Goal: Task Accomplishment & Management: Use online tool/utility

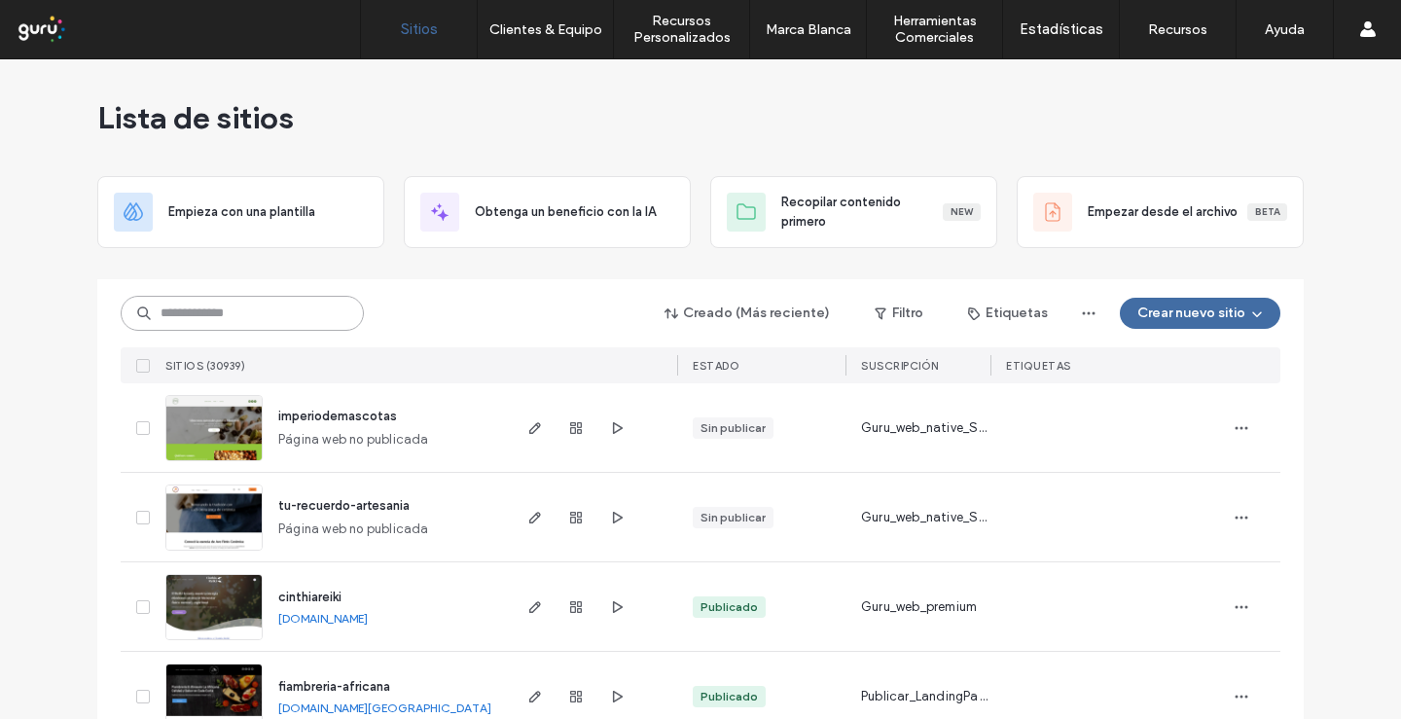
click at [303, 310] on input at bounding box center [242, 313] width 243 height 35
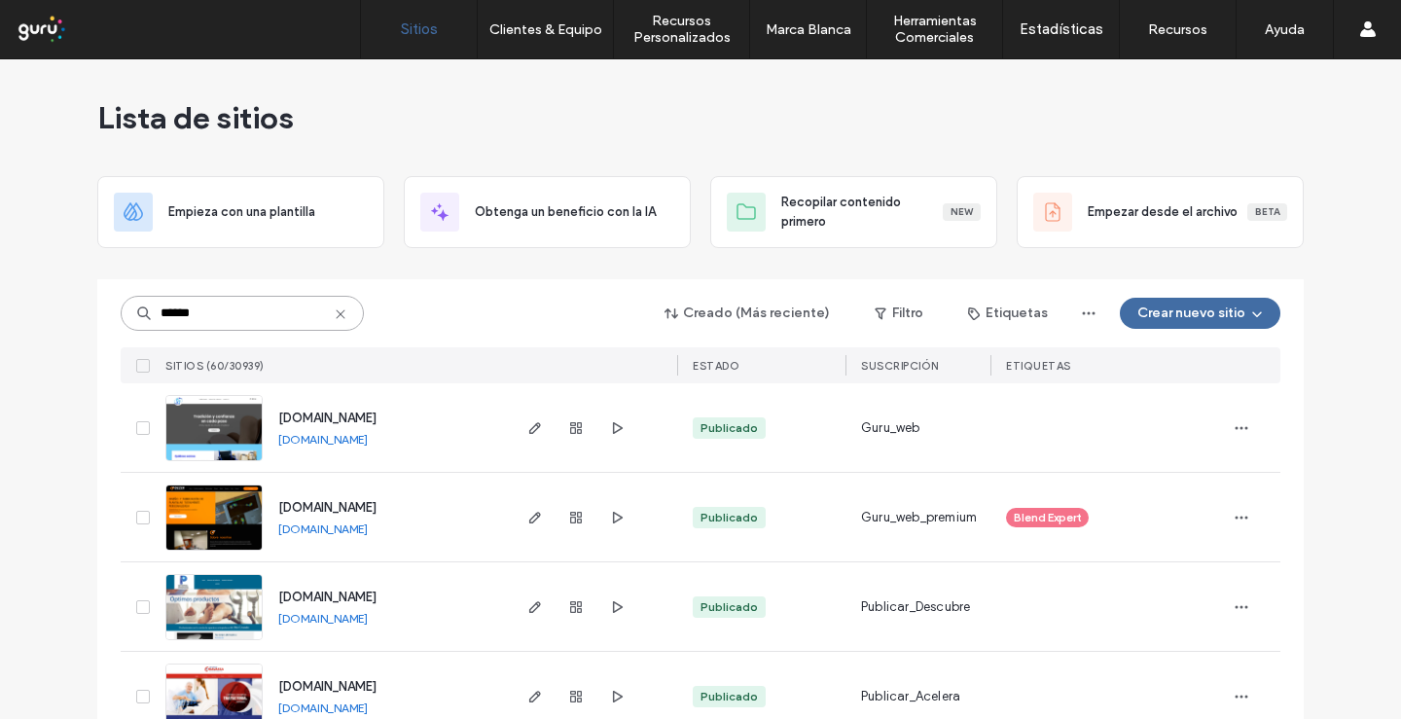
type input "******"
click at [246, 513] on img at bounding box center [213, 551] width 95 height 132
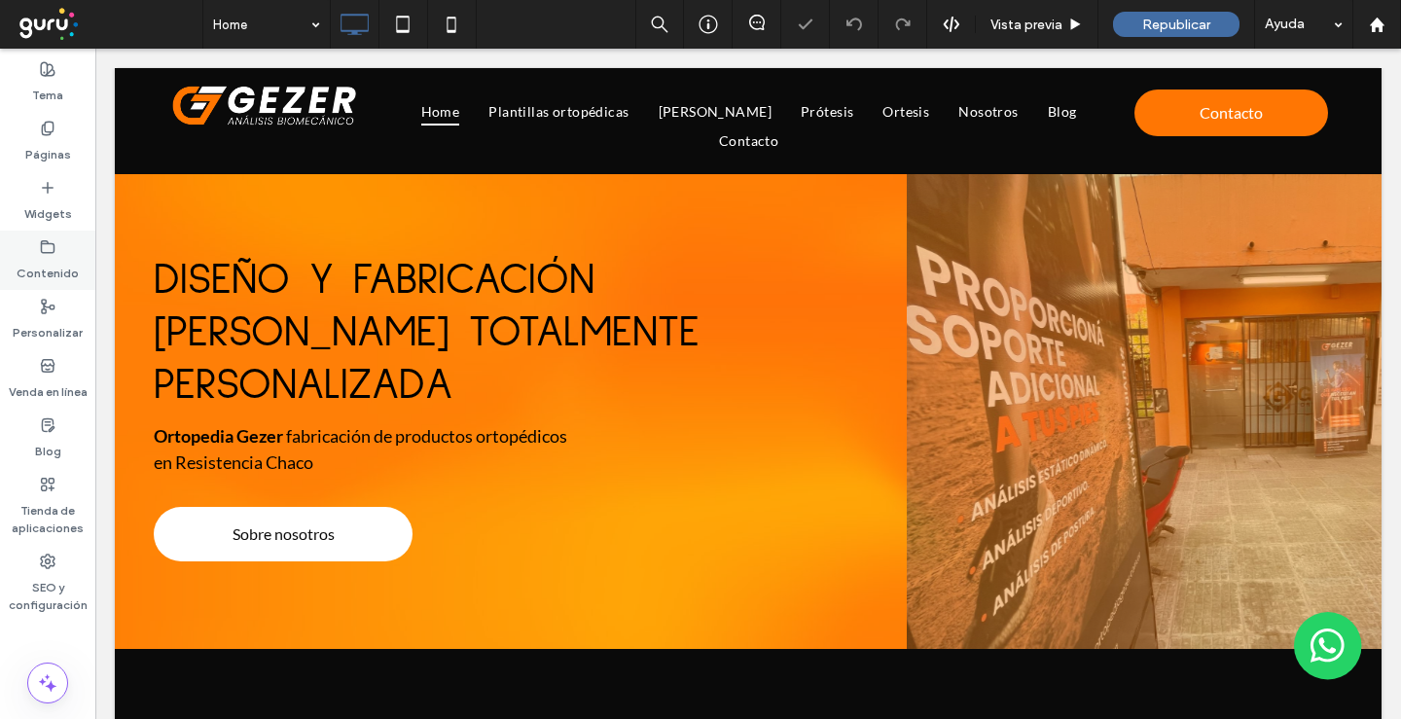
click at [47, 270] on label "Contenido" at bounding box center [48, 268] width 62 height 27
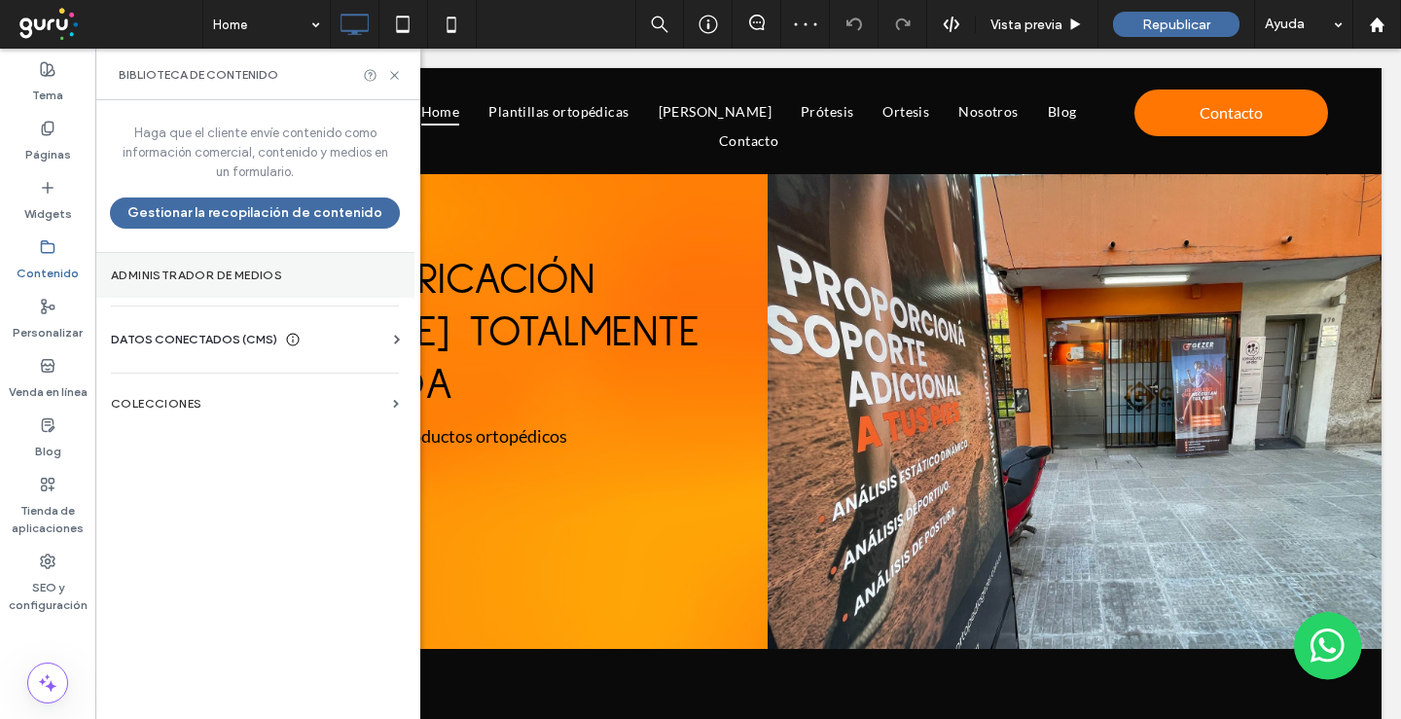
click at [239, 287] on section "Administrador de medios" at bounding box center [254, 275] width 319 height 45
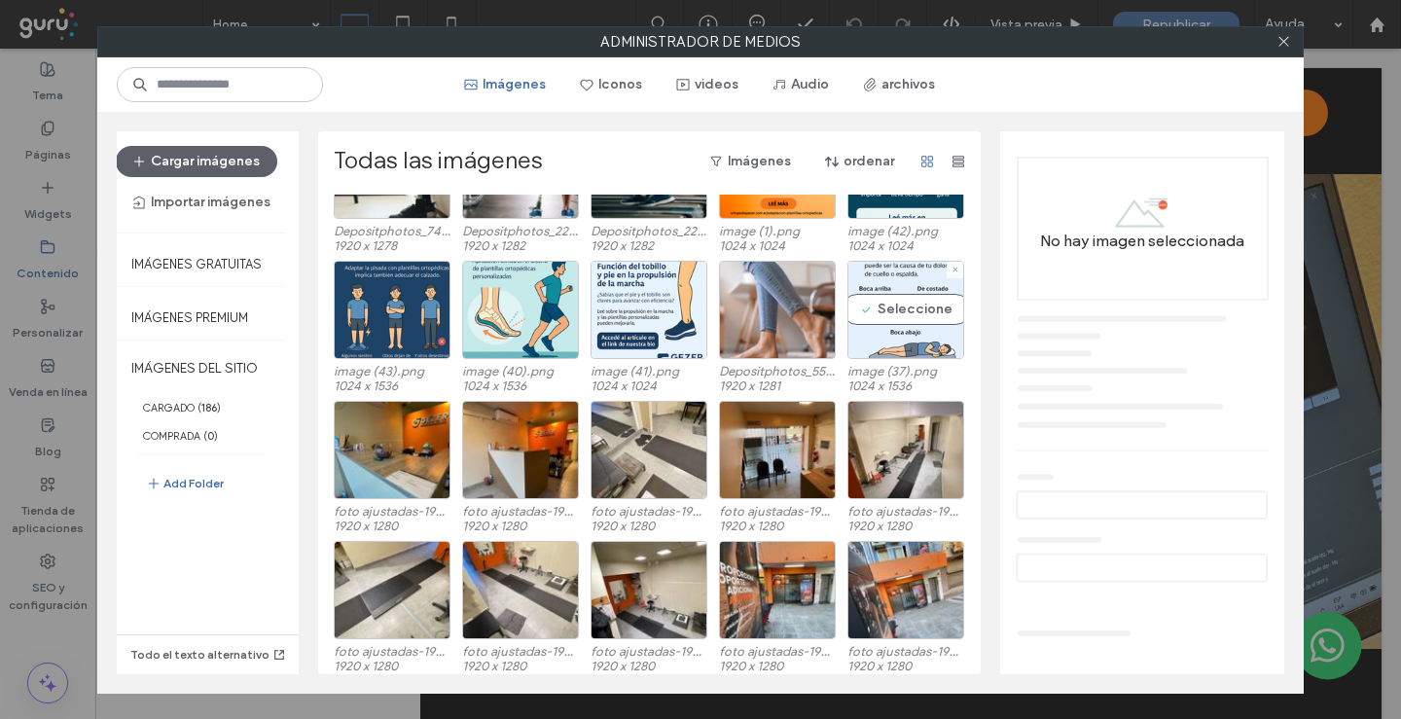
scroll to position [120, 0]
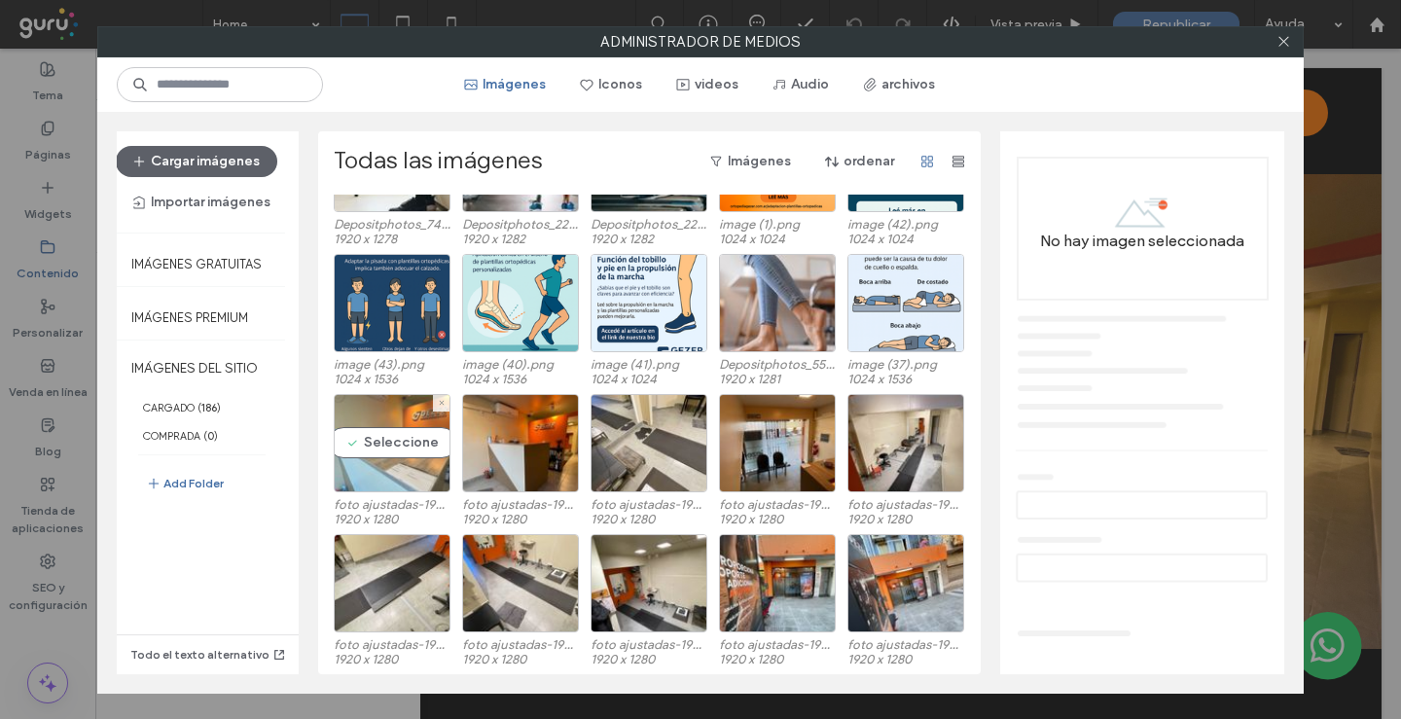
click at [406, 464] on div "Seleccione" at bounding box center [392, 443] width 117 height 98
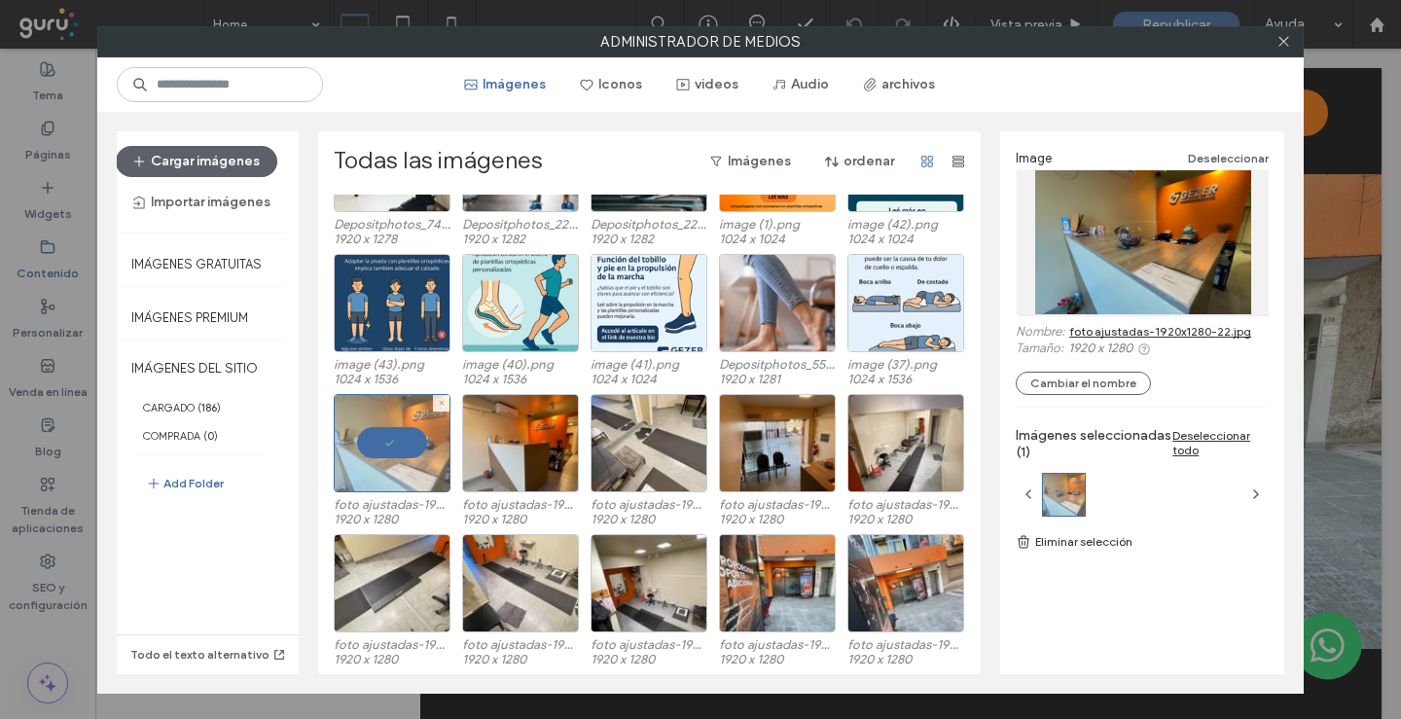
click at [372, 444] on div at bounding box center [392, 443] width 117 height 98
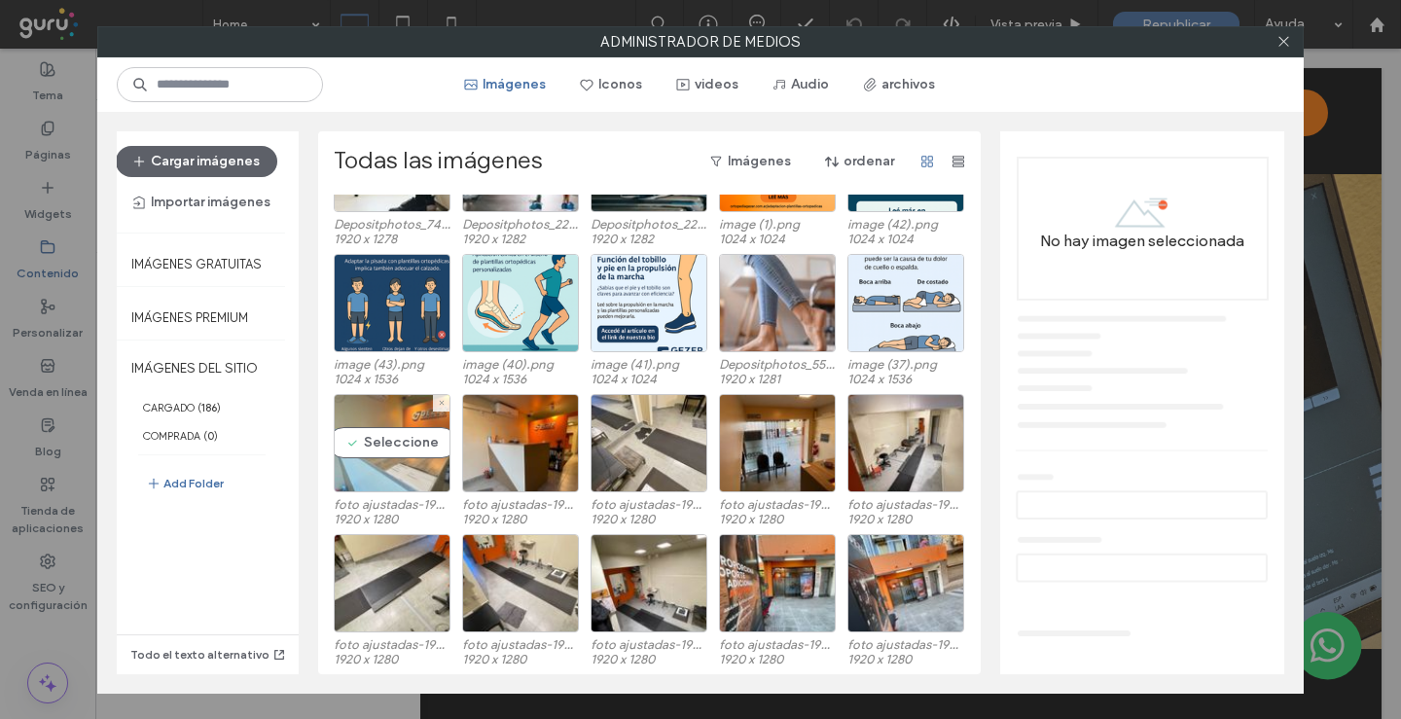
click at [416, 470] on div "Seleccione" at bounding box center [392, 443] width 117 height 98
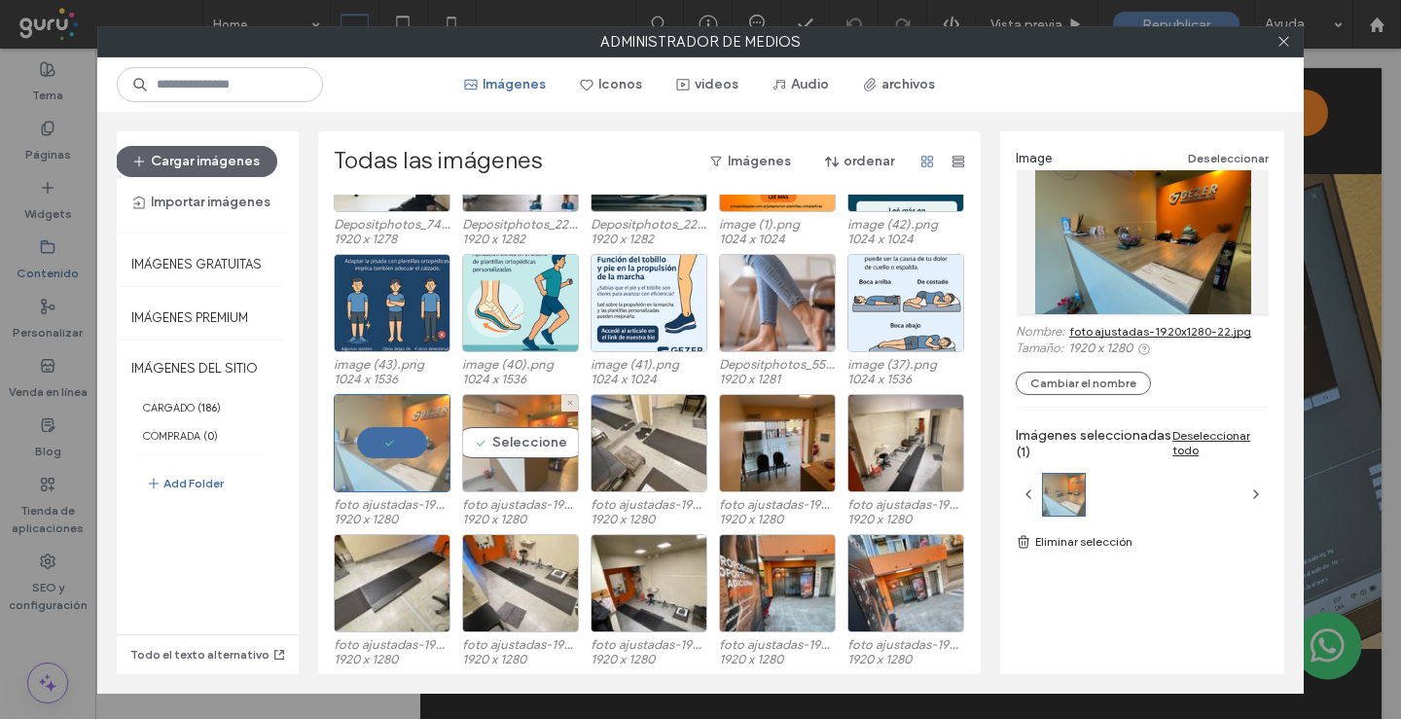
click at [486, 462] on div "Seleccione" at bounding box center [520, 443] width 117 height 98
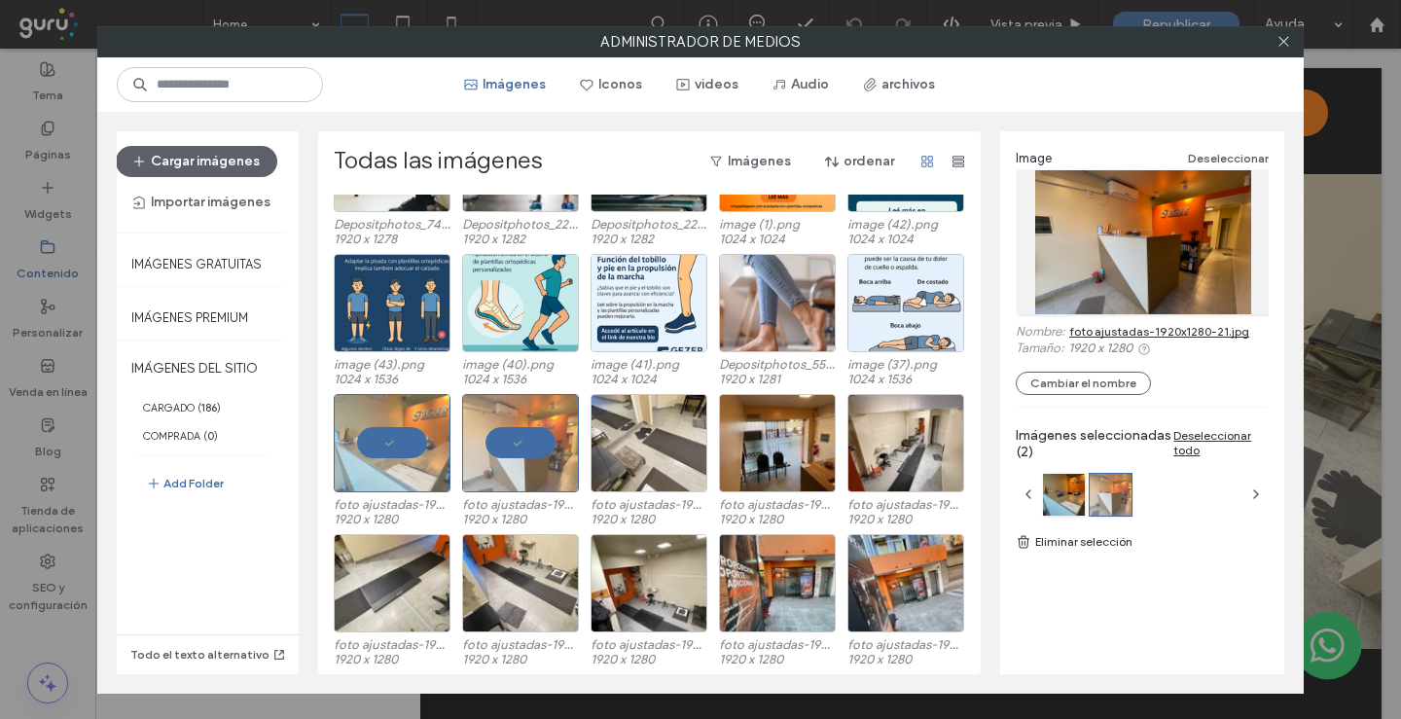
click at [1159, 333] on link "foto ajustadas-1920x1280-21.jpg" at bounding box center [1159, 331] width 180 height 15
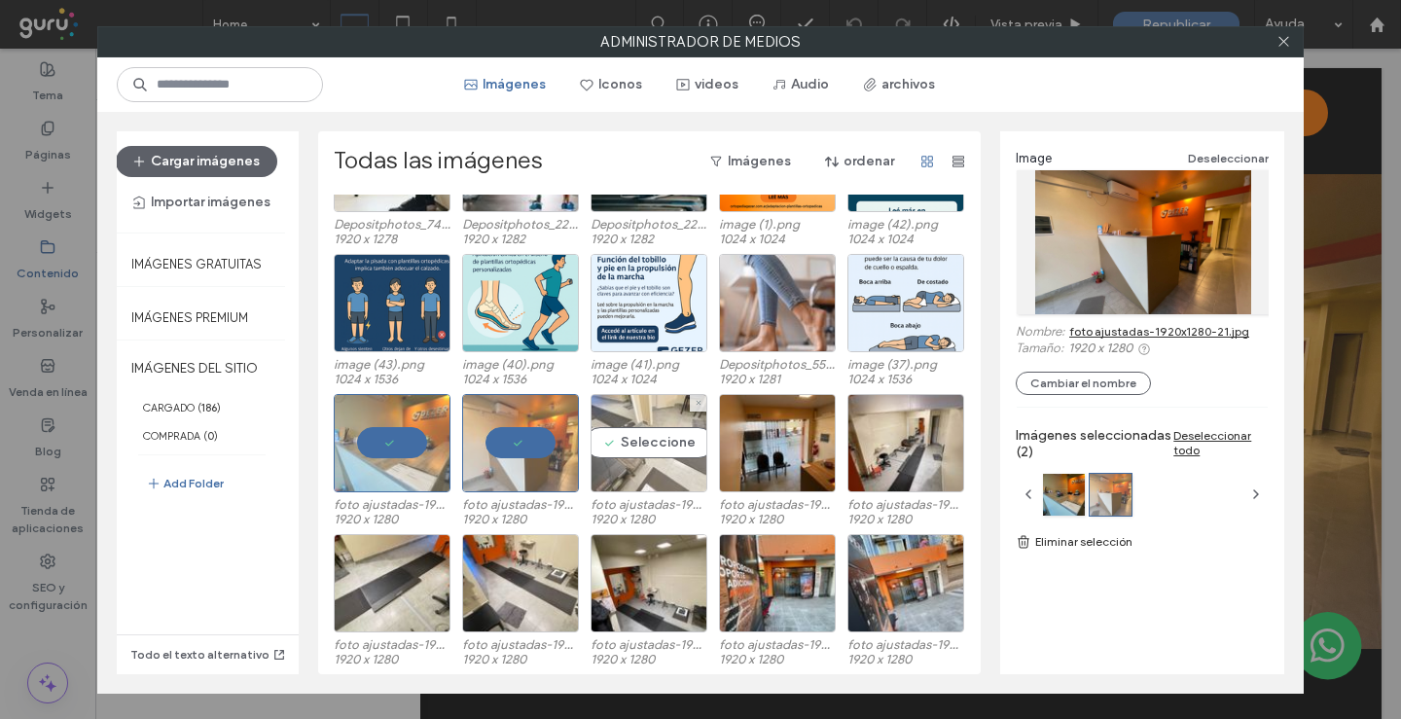
click at [661, 443] on div "Seleccione" at bounding box center [649, 443] width 117 height 98
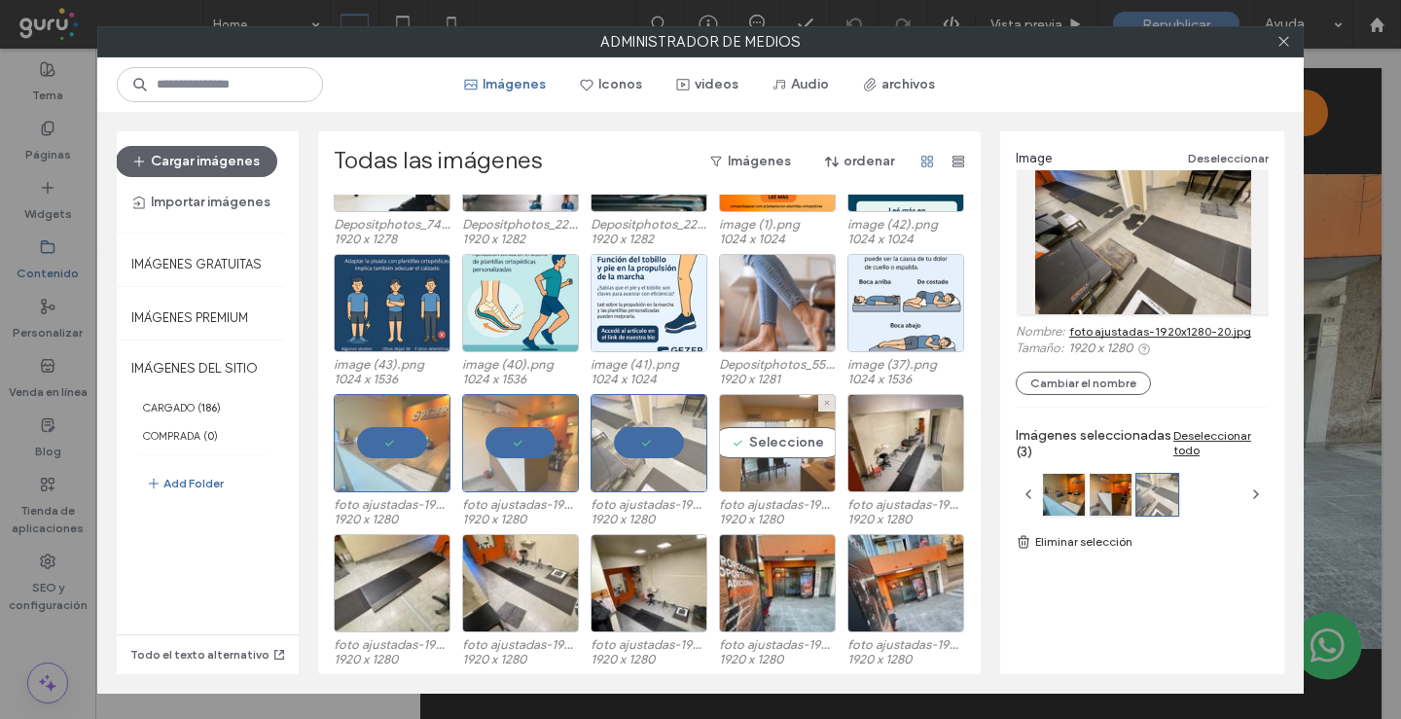
click at [766, 447] on div "Seleccione" at bounding box center [777, 443] width 117 height 98
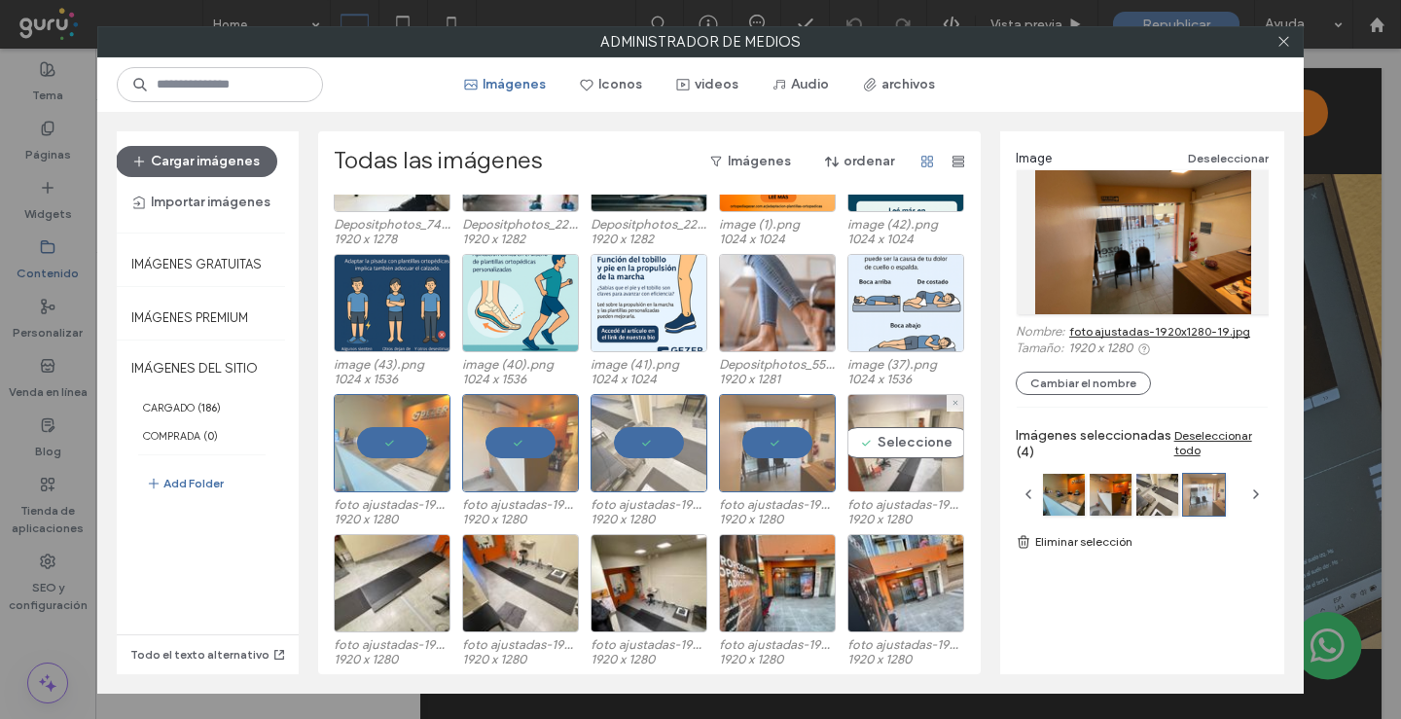
click at [867, 456] on div "Seleccione" at bounding box center [905, 443] width 117 height 98
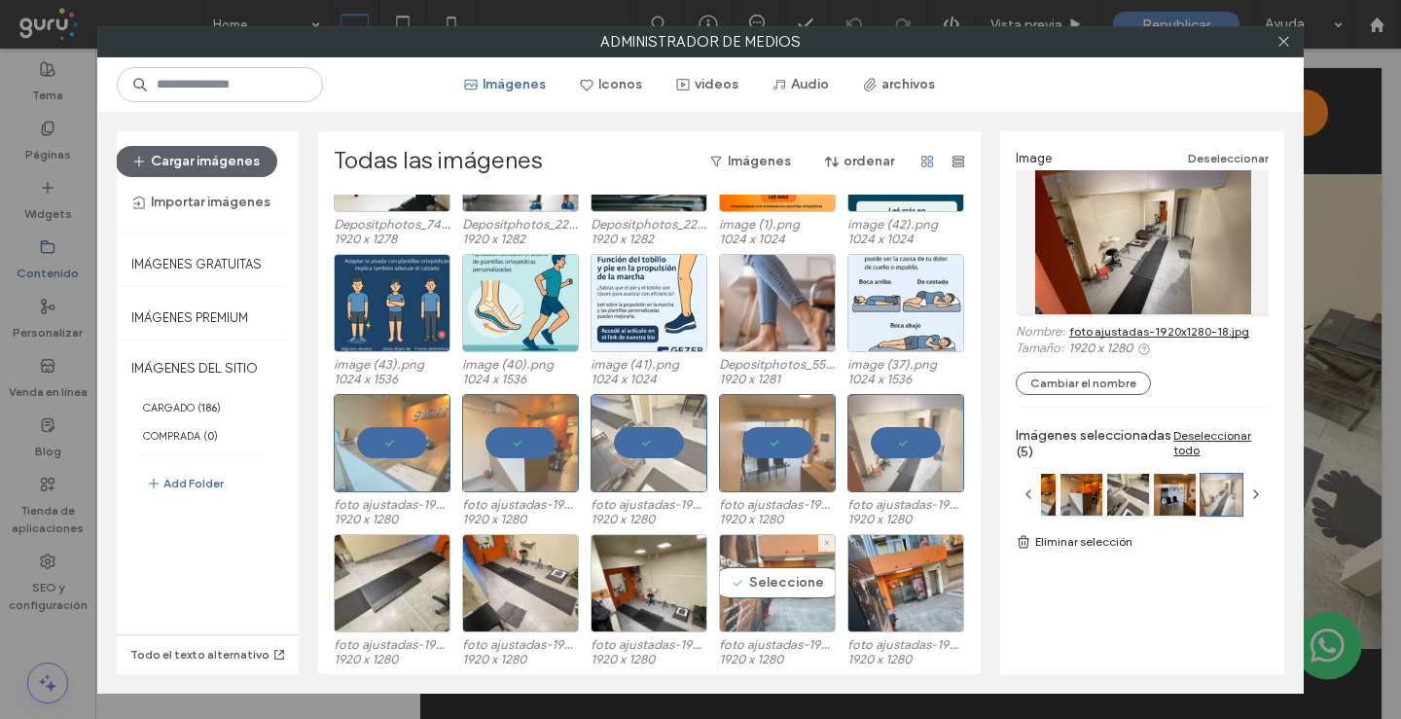
click at [773, 588] on div "Seleccione" at bounding box center [777, 583] width 117 height 98
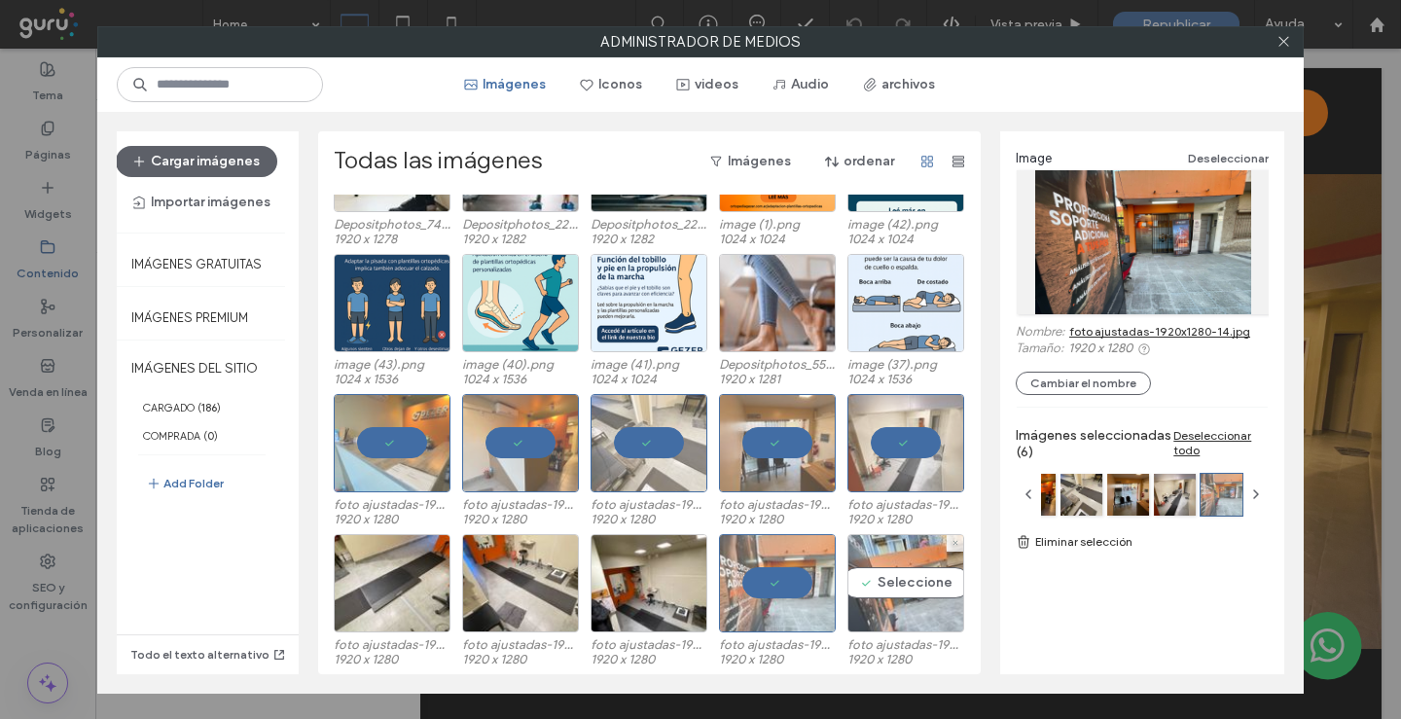
click at [879, 603] on div "Seleccione" at bounding box center [905, 583] width 117 height 98
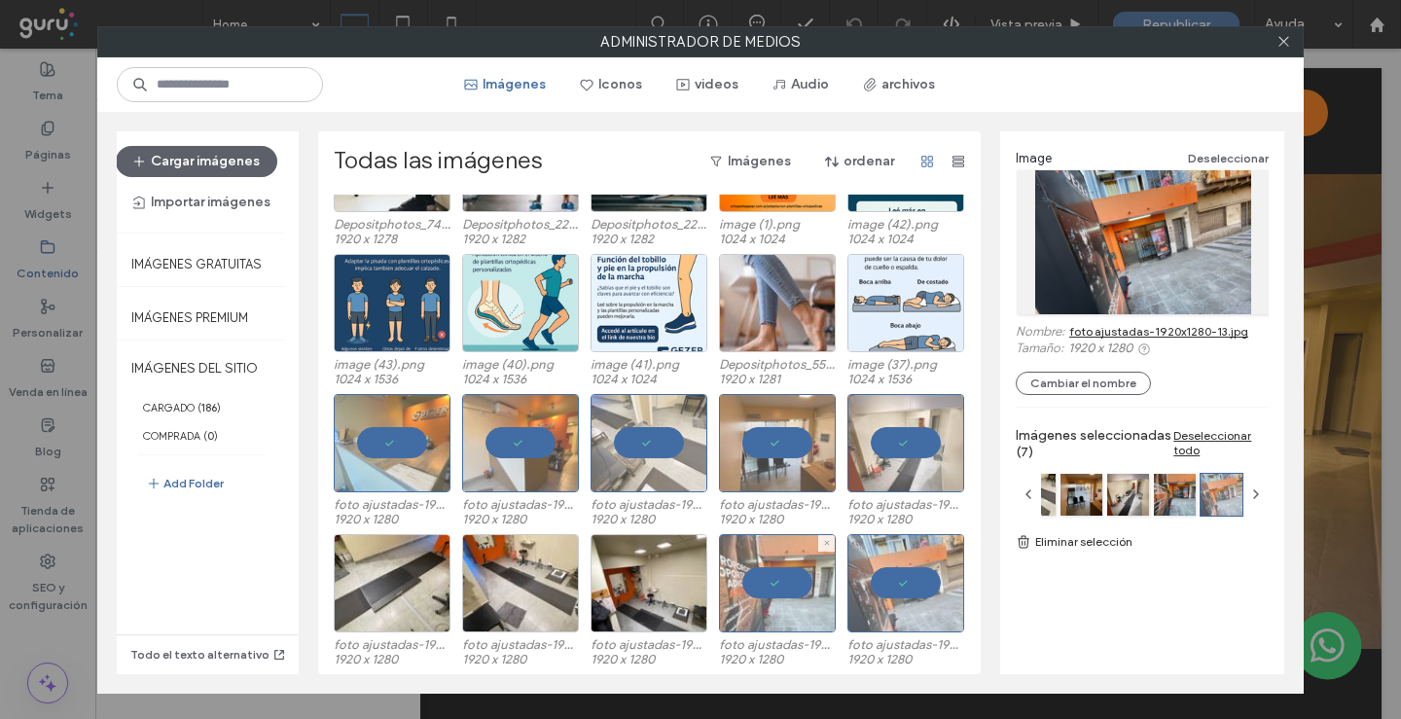
click at [779, 586] on div at bounding box center [777, 583] width 117 height 98
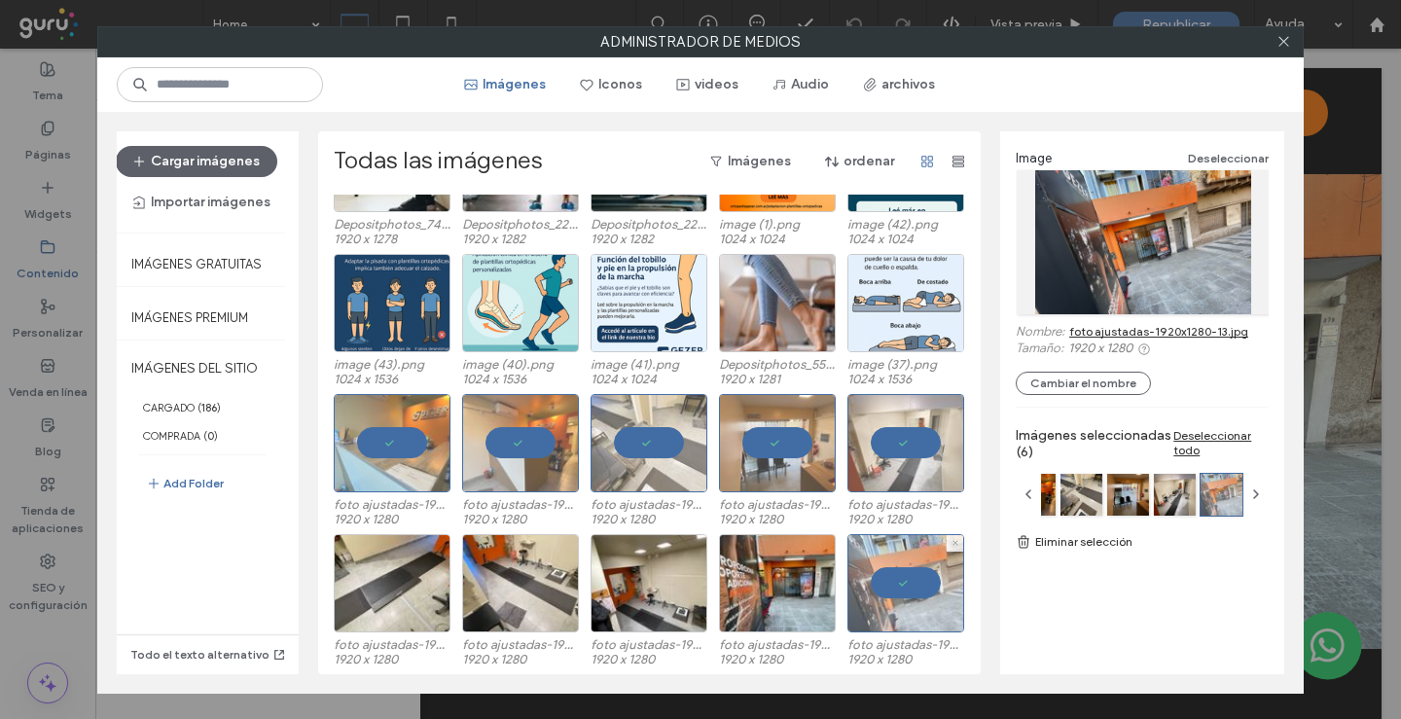
click at [867, 589] on div at bounding box center [905, 583] width 117 height 98
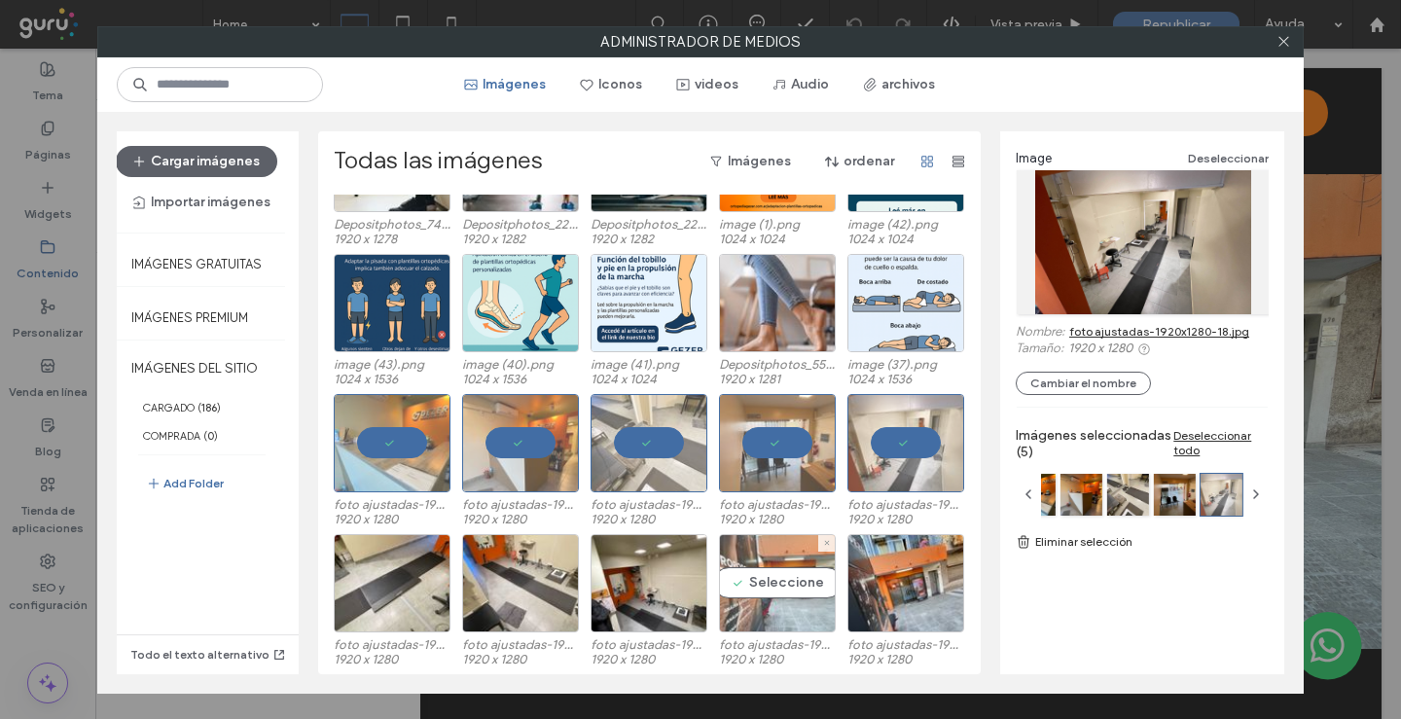
click at [791, 588] on div "Seleccione" at bounding box center [777, 583] width 117 height 98
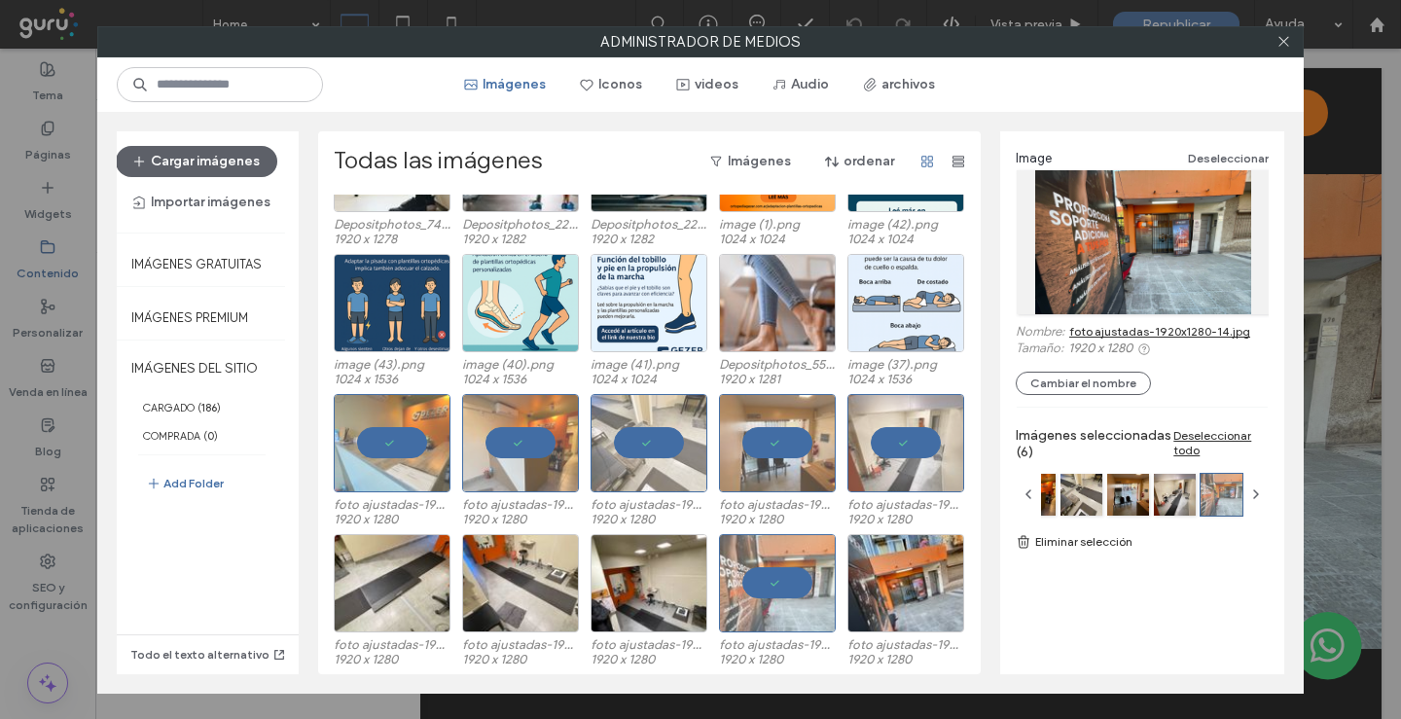
click at [1179, 334] on link "foto ajustadas-1920x1280-14.jpg" at bounding box center [1159, 331] width 181 height 15
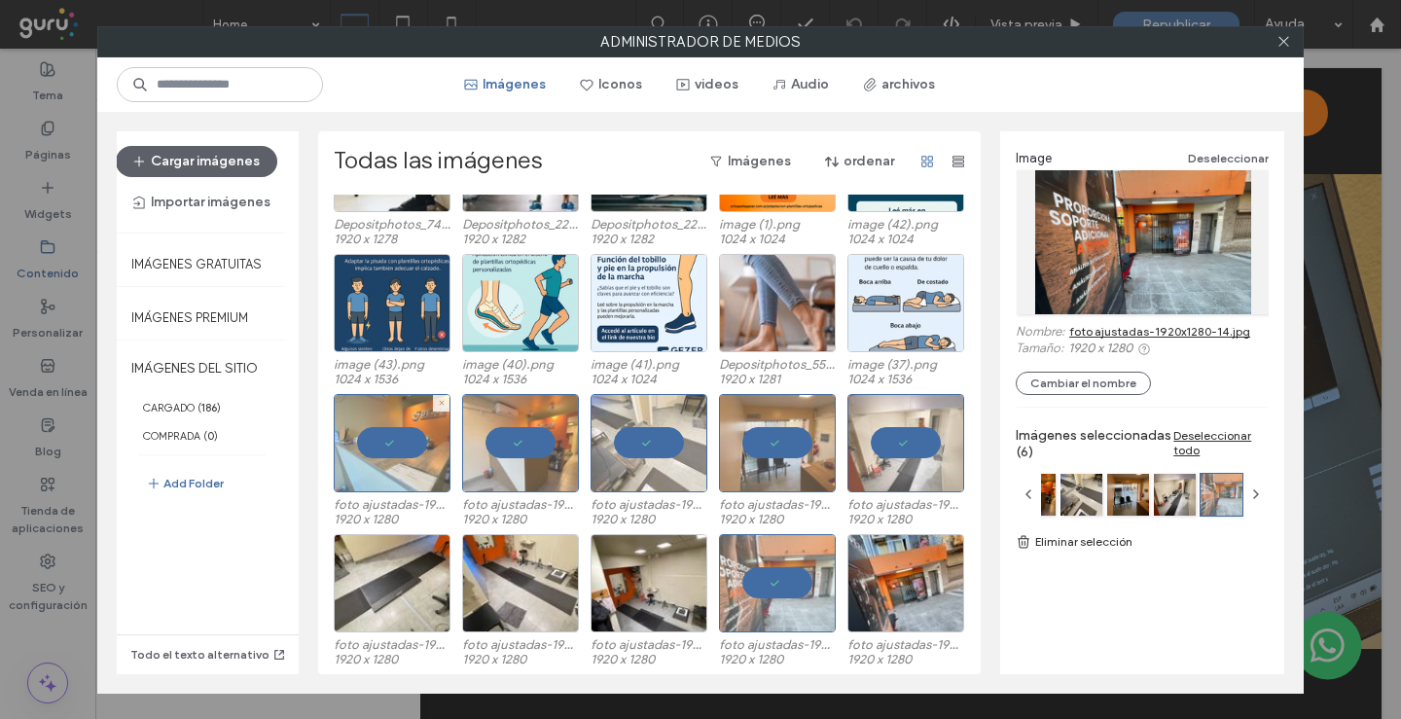
click at [400, 434] on div at bounding box center [392, 443] width 117 height 98
click at [546, 452] on div at bounding box center [520, 443] width 117 height 98
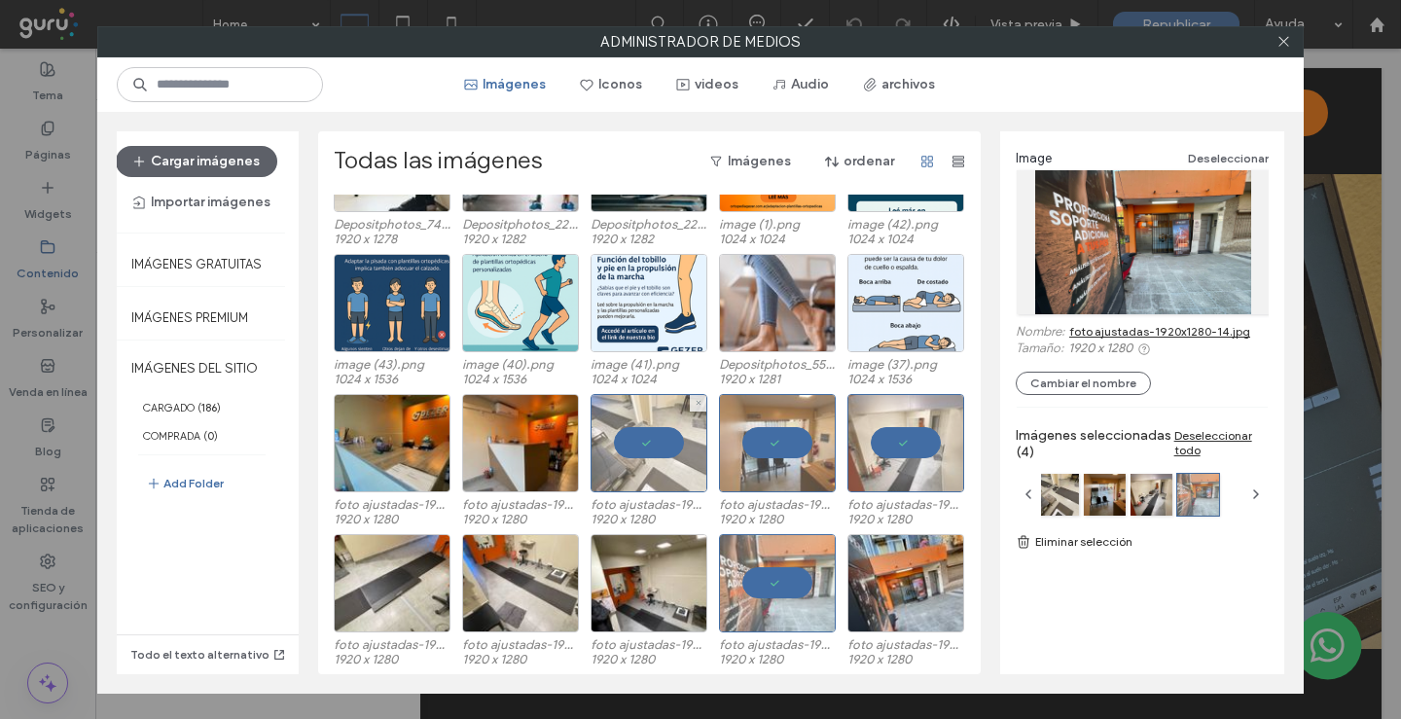
click at [647, 449] on div at bounding box center [649, 443] width 117 height 98
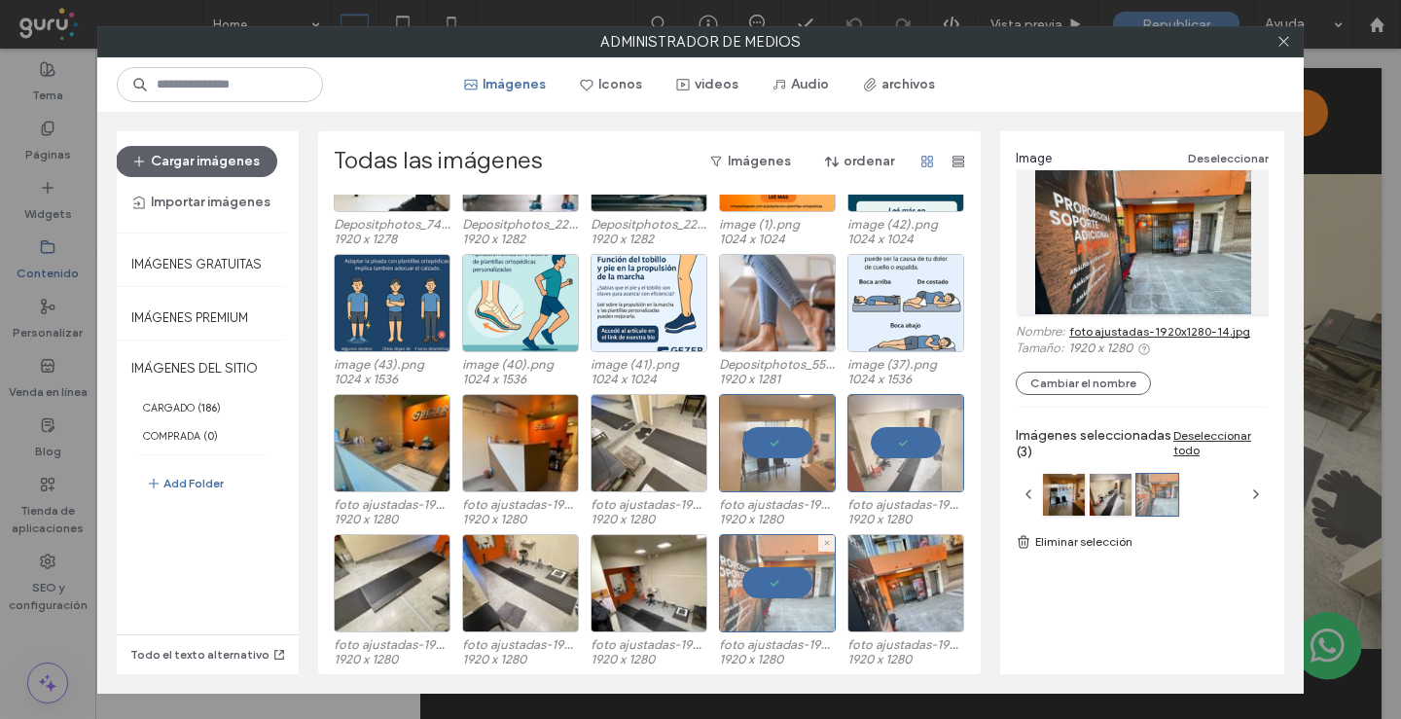
click at [763, 577] on div at bounding box center [777, 583] width 117 height 98
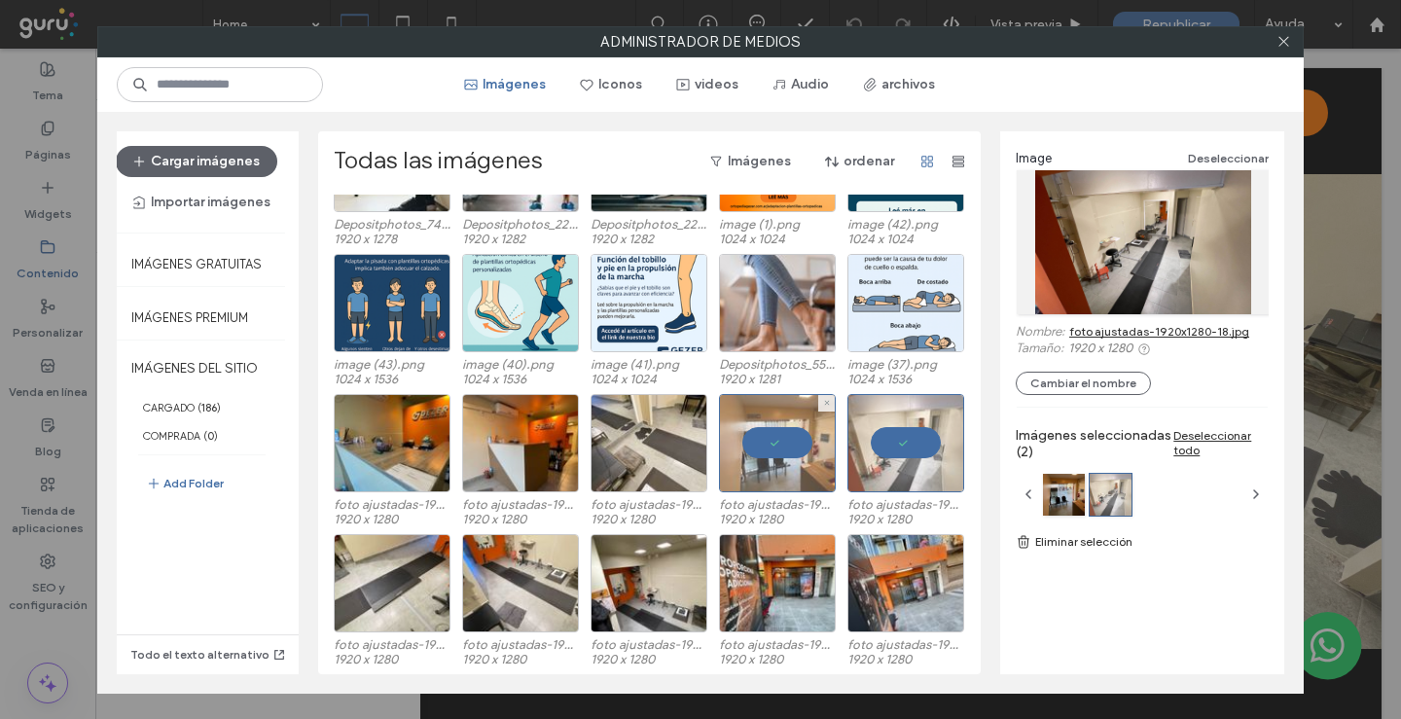
click at [776, 439] on div at bounding box center [777, 443] width 117 height 98
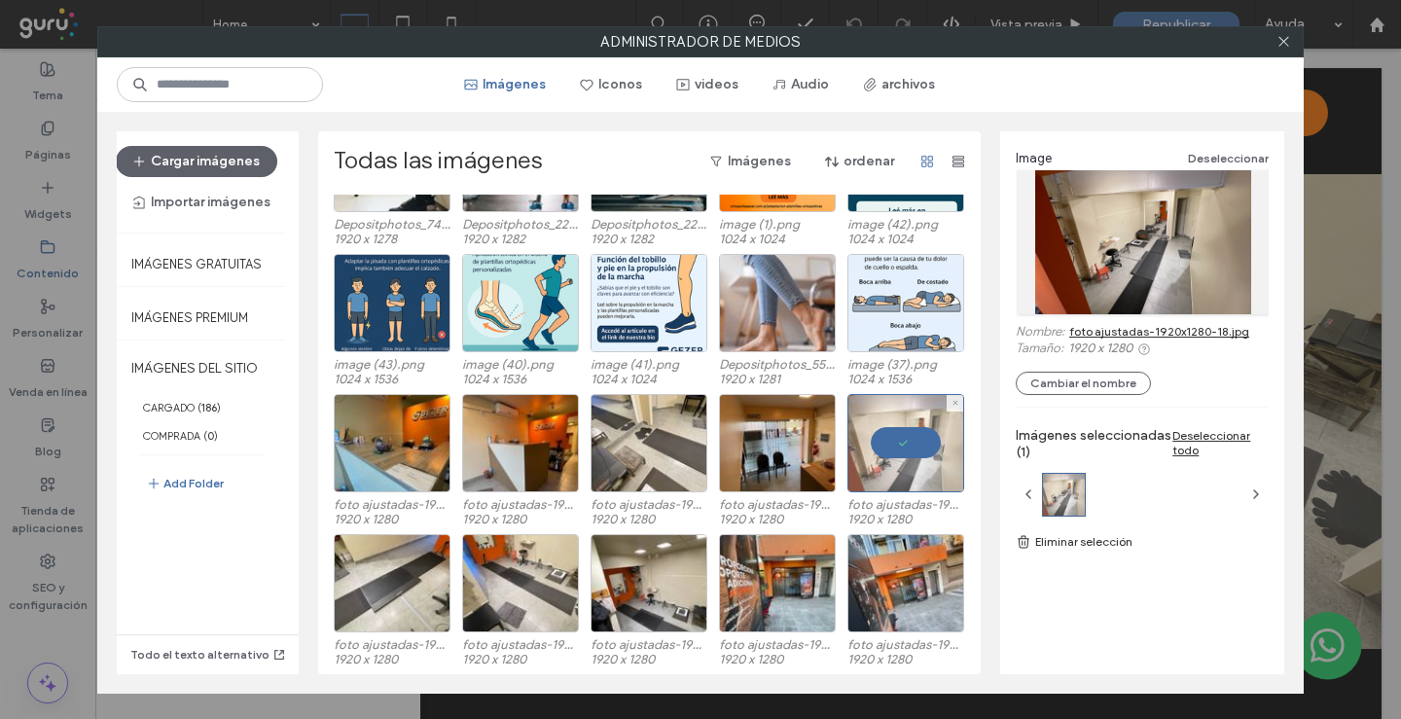
click at [912, 450] on div at bounding box center [905, 443] width 117 height 98
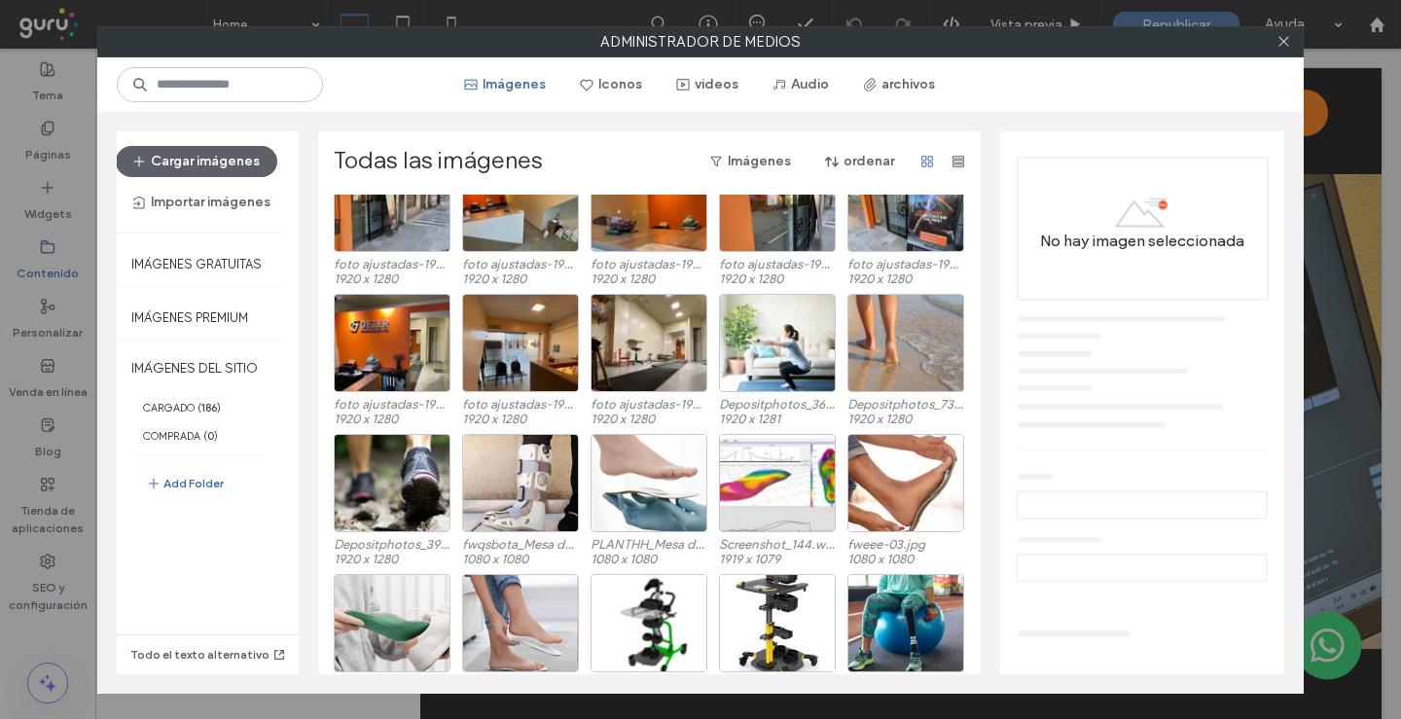
scroll to position [801, 0]
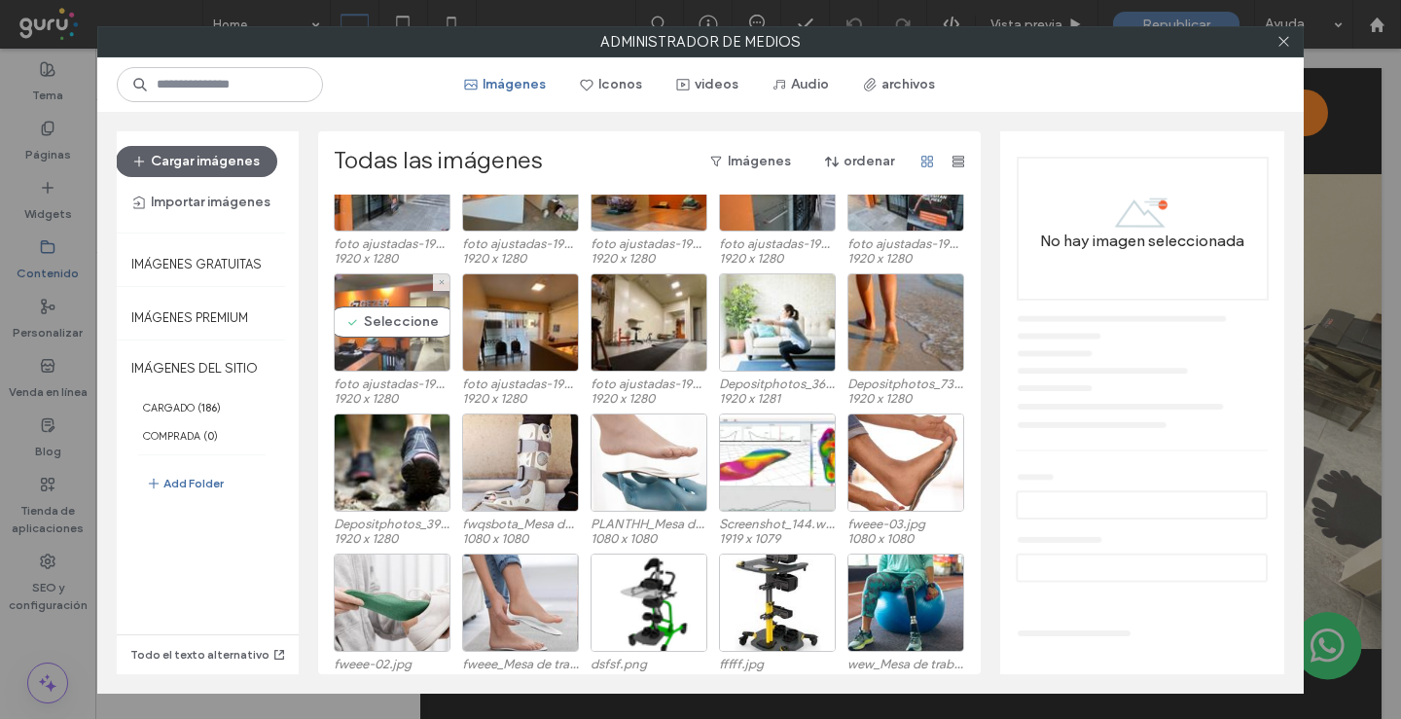
click at [369, 322] on div "Seleccione" at bounding box center [392, 322] width 117 height 98
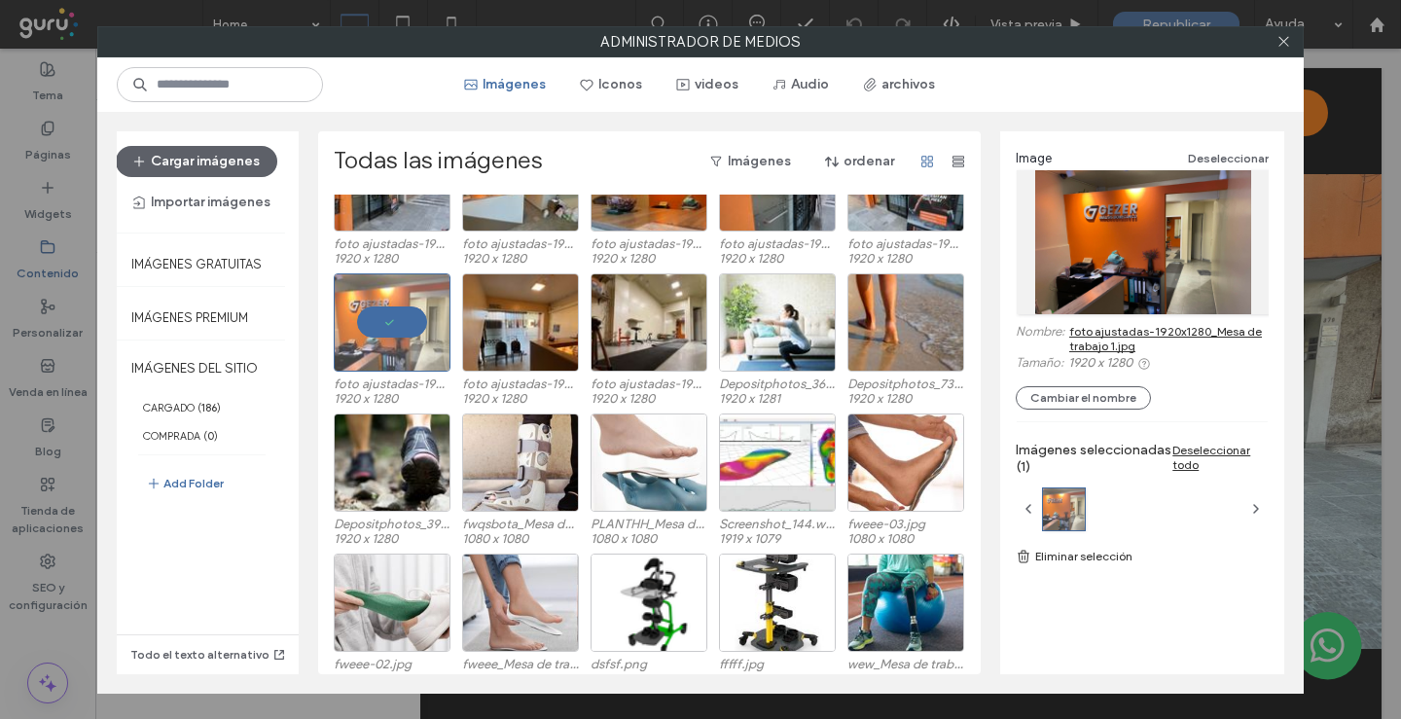
drag, startPoint x: 1148, startPoint y: 335, endPoint x: 1100, endPoint y: 26, distance: 312.1
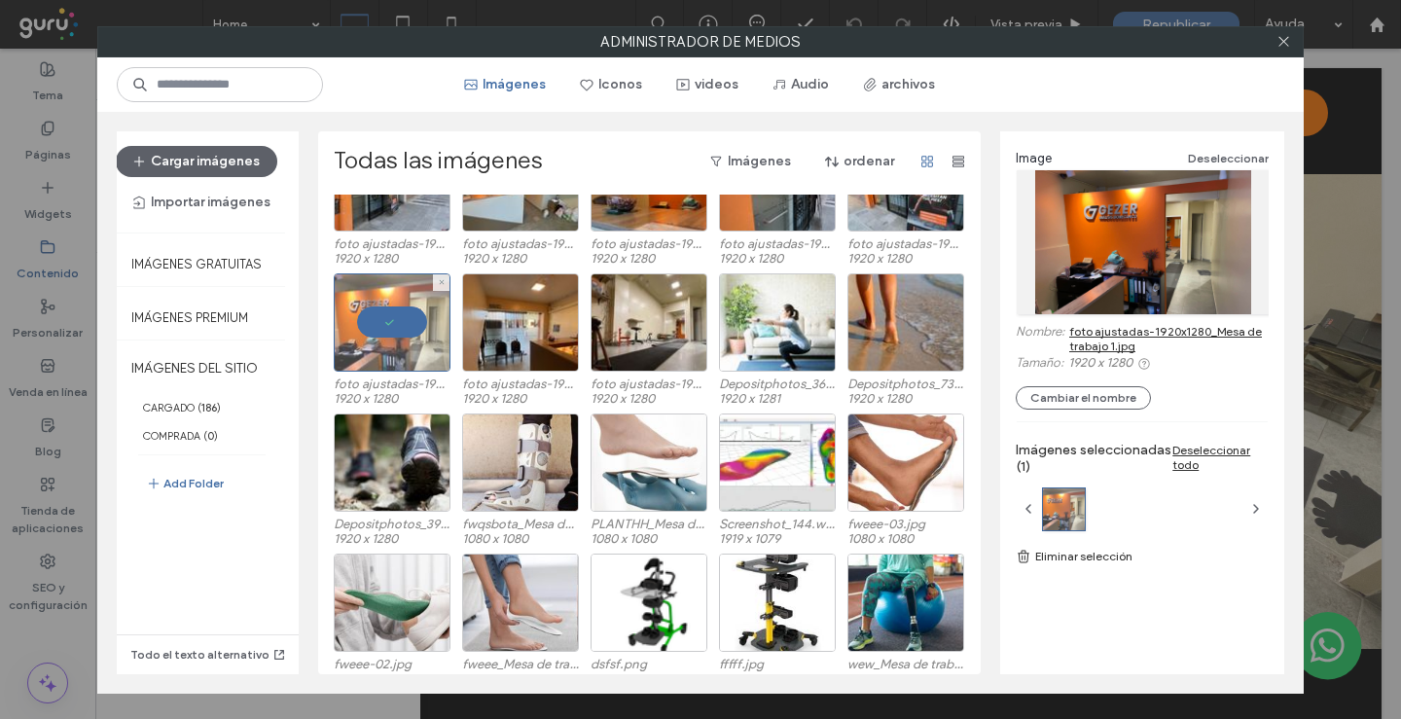
click at [388, 326] on div at bounding box center [392, 322] width 117 height 98
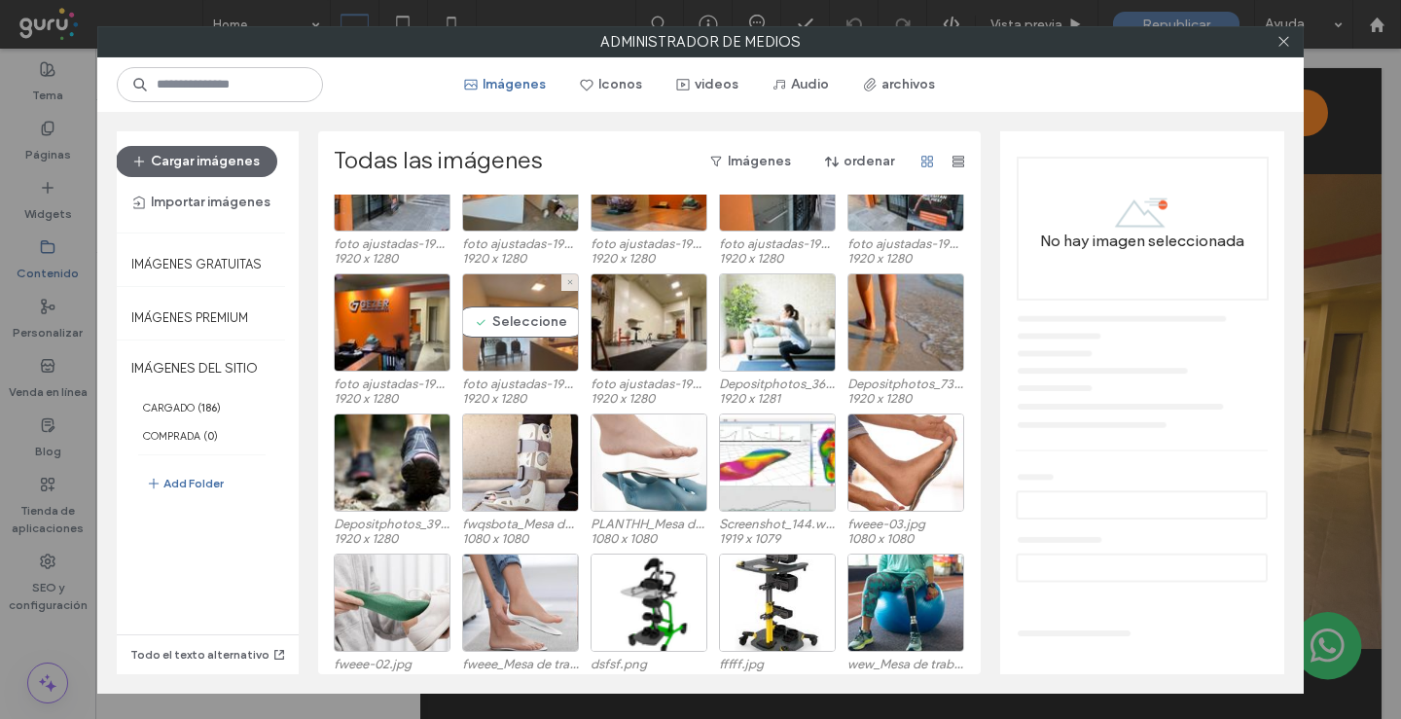
click at [474, 302] on div "Seleccione" at bounding box center [520, 322] width 117 height 98
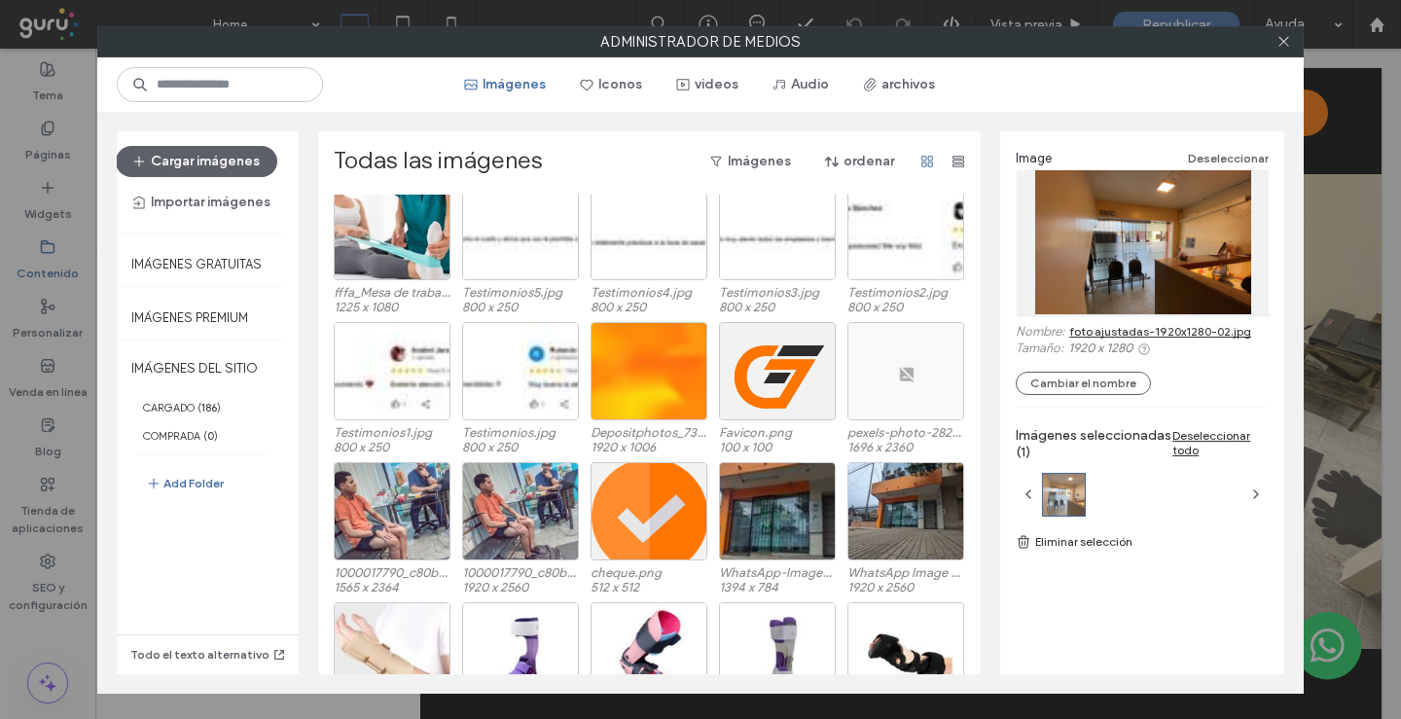
scroll to position [1482, 0]
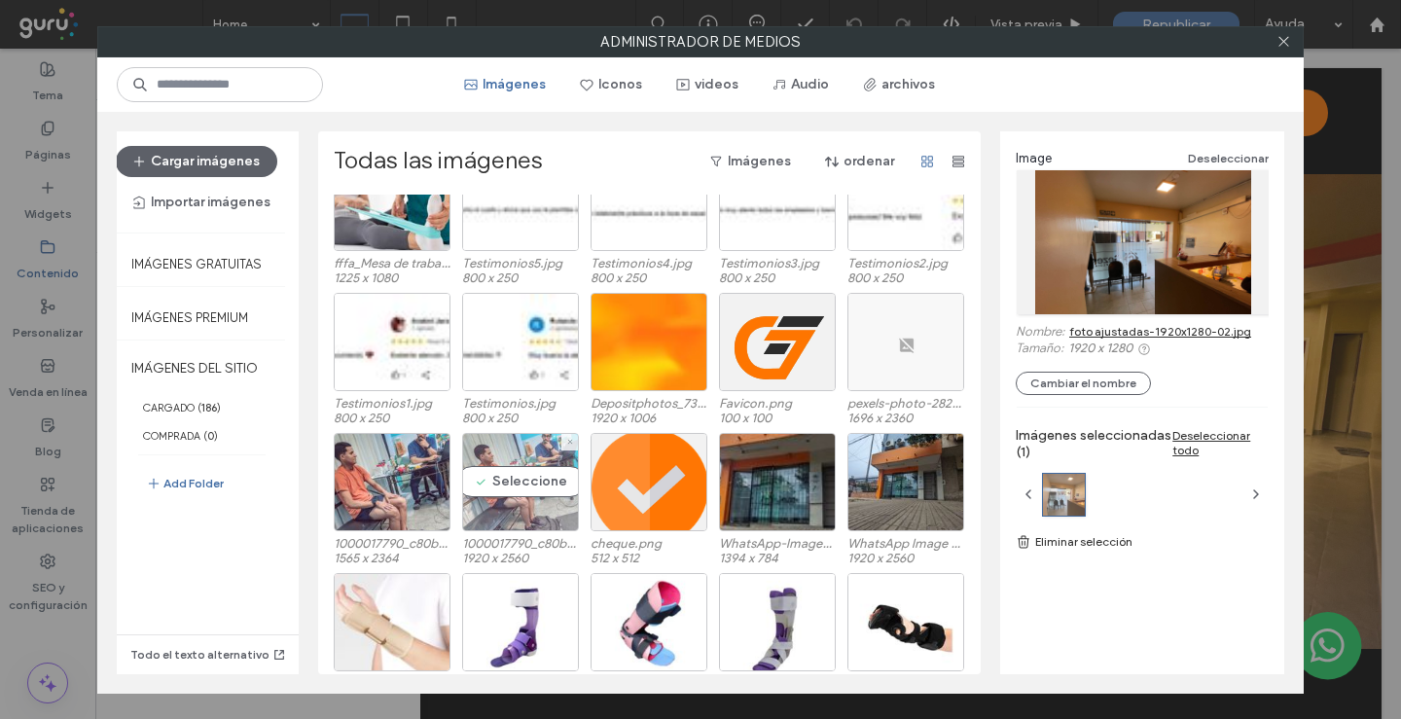
click at [531, 489] on div "Seleccione" at bounding box center [520, 482] width 117 height 98
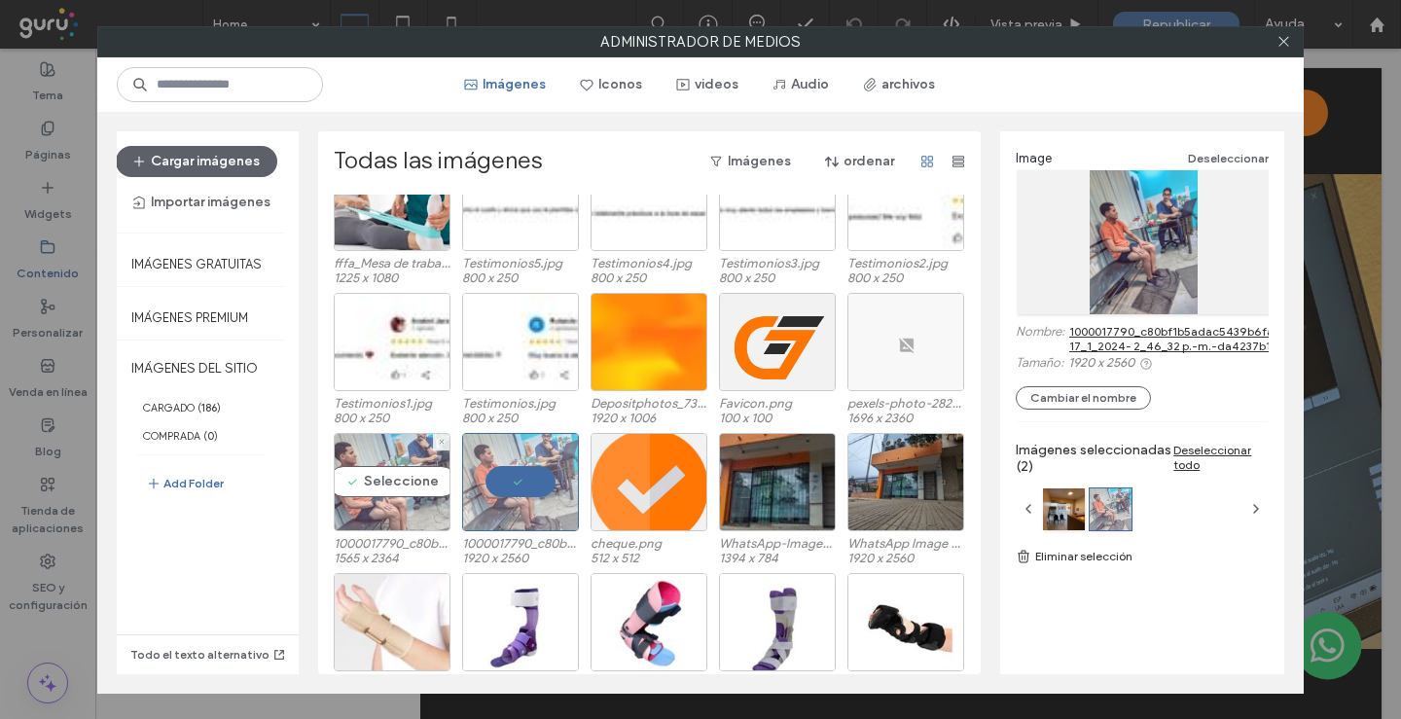
click at [388, 482] on div "Seleccione" at bounding box center [392, 482] width 117 height 98
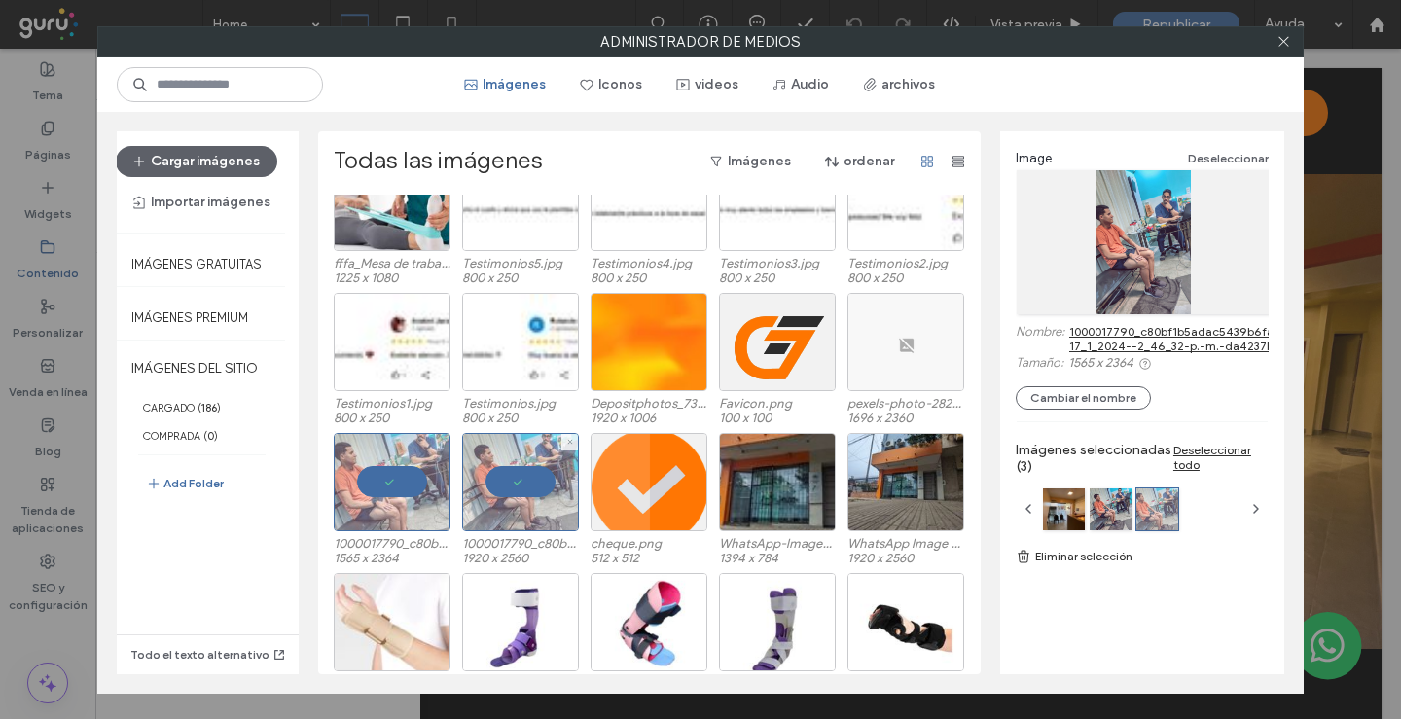
click at [528, 508] on div at bounding box center [520, 482] width 117 height 98
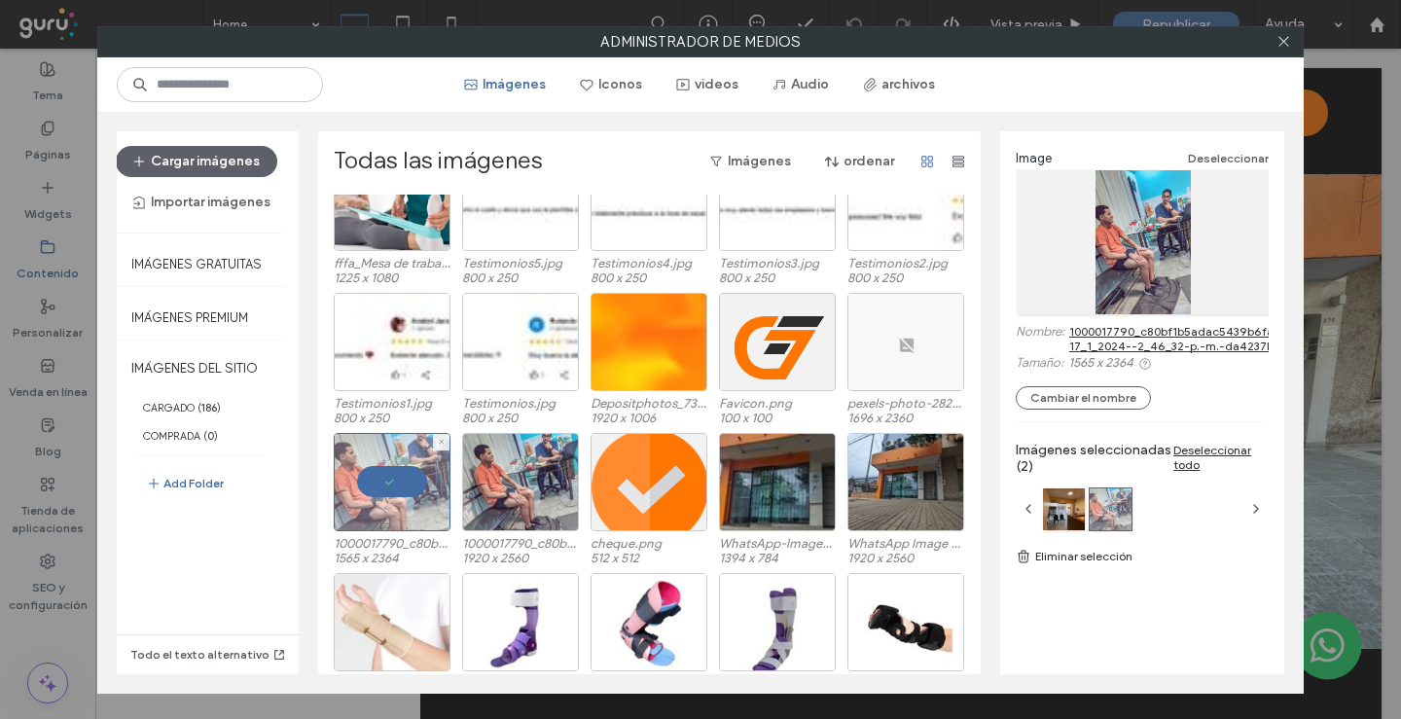
click at [391, 472] on div at bounding box center [392, 482] width 117 height 98
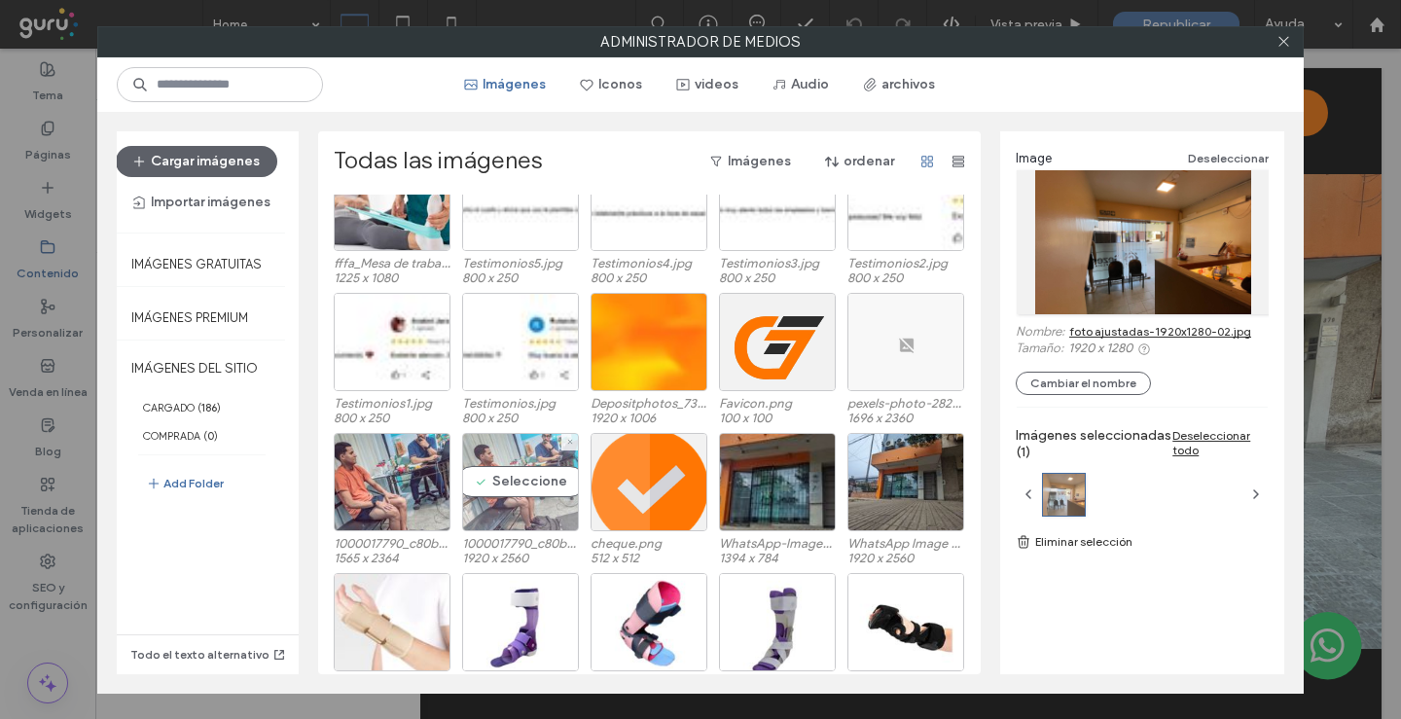
click at [521, 479] on div "Seleccione" at bounding box center [520, 482] width 117 height 98
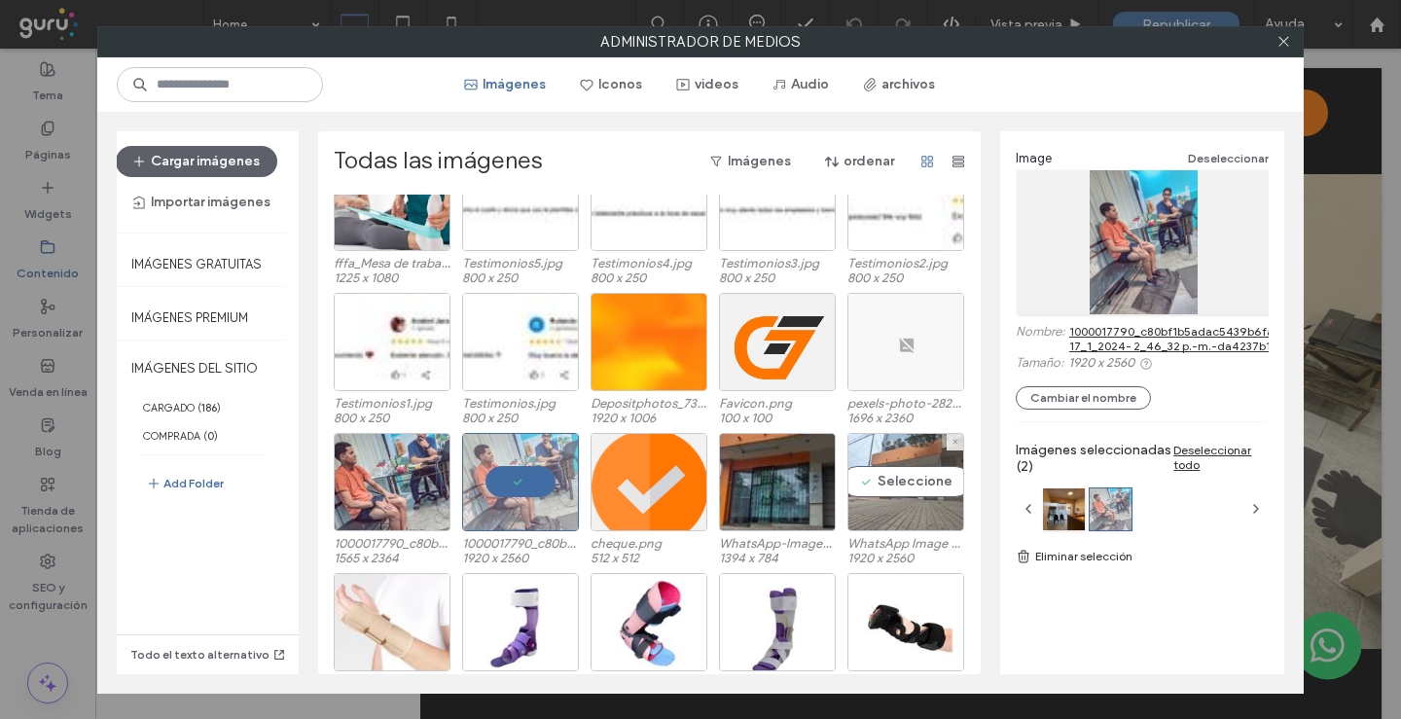
scroll to position [1774, 0]
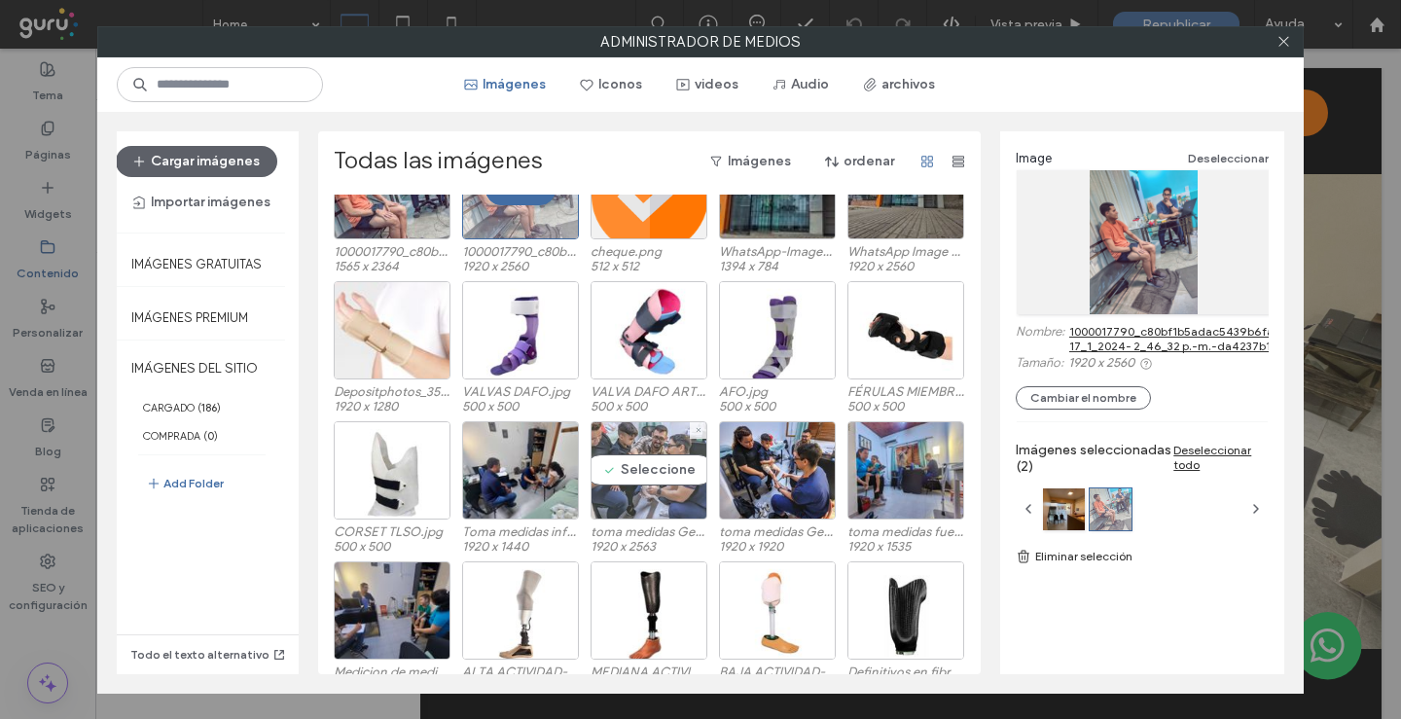
click at [667, 473] on div "Seleccione" at bounding box center [649, 470] width 117 height 98
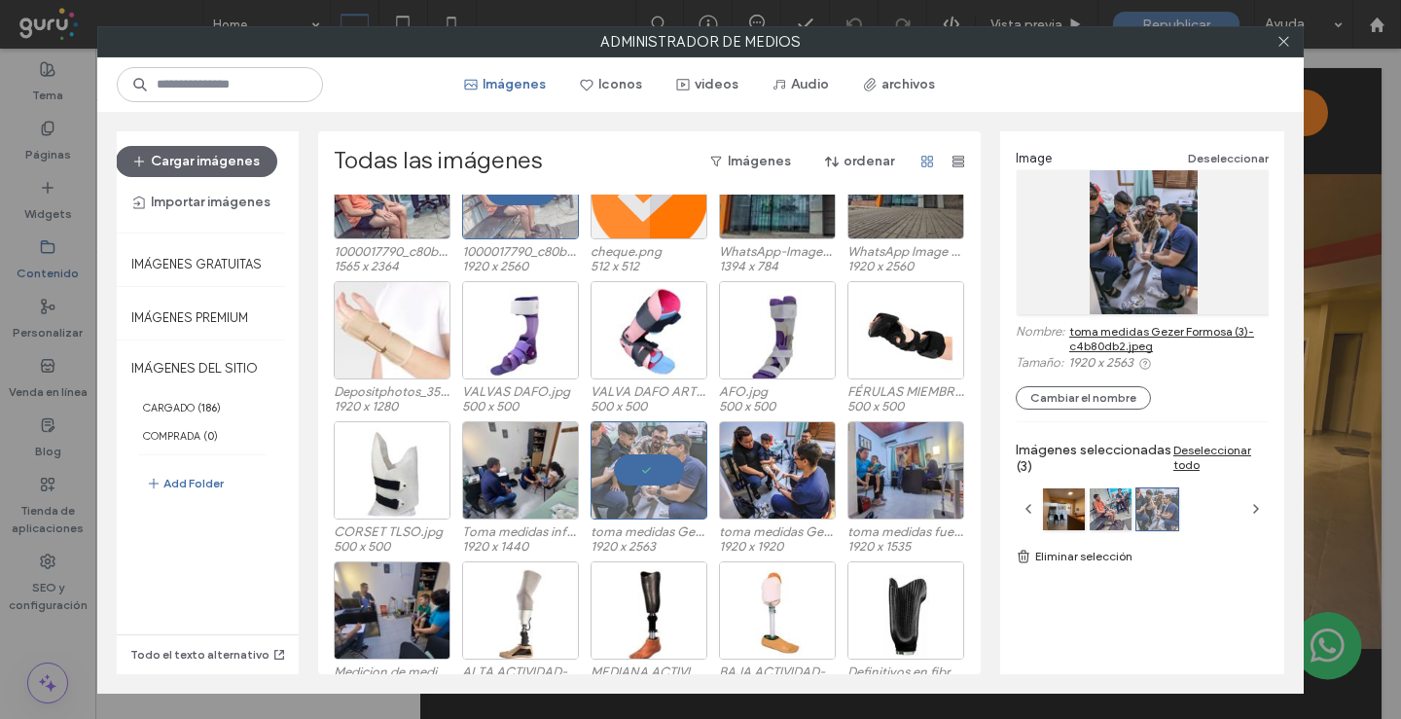
drag, startPoint x: 1194, startPoint y: 333, endPoint x: 938, endPoint y: 82, distance: 358.4
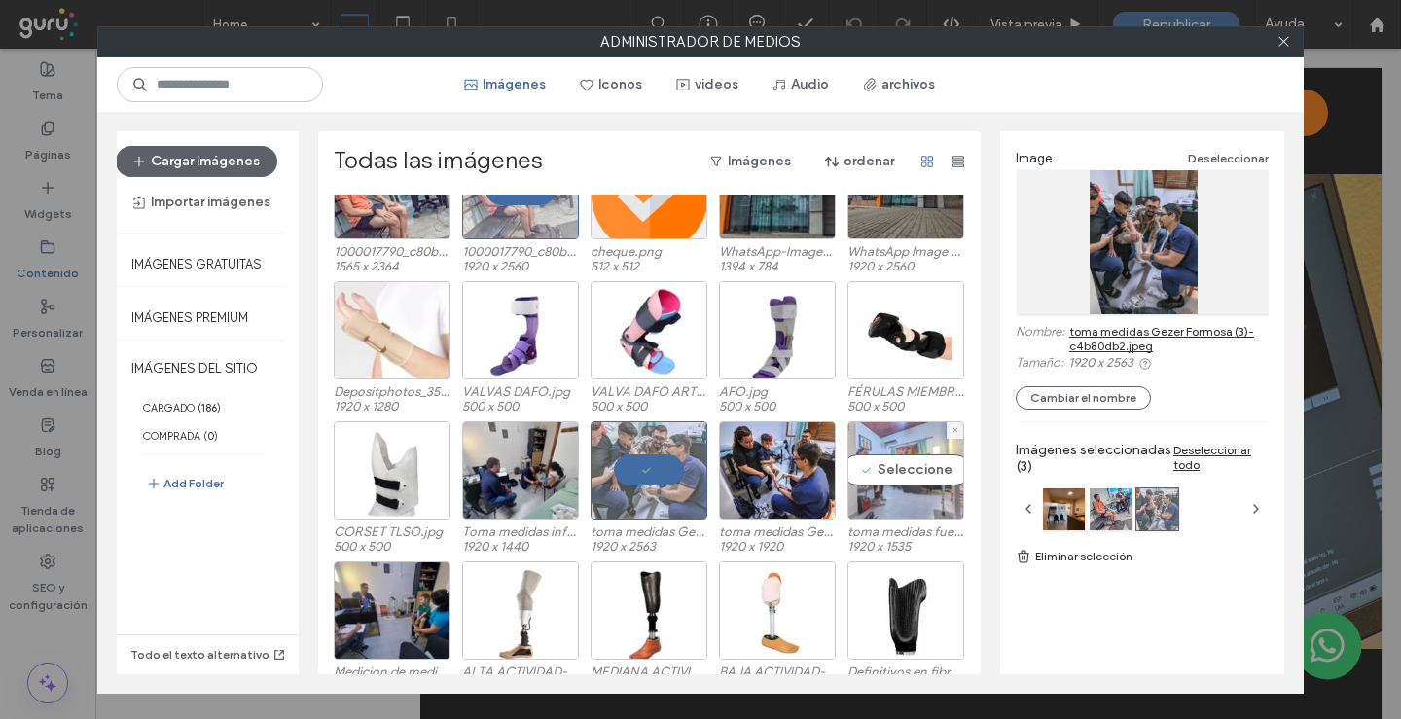
click at [906, 484] on div "Seleccione" at bounding box center [905, 470] width 117 height 98
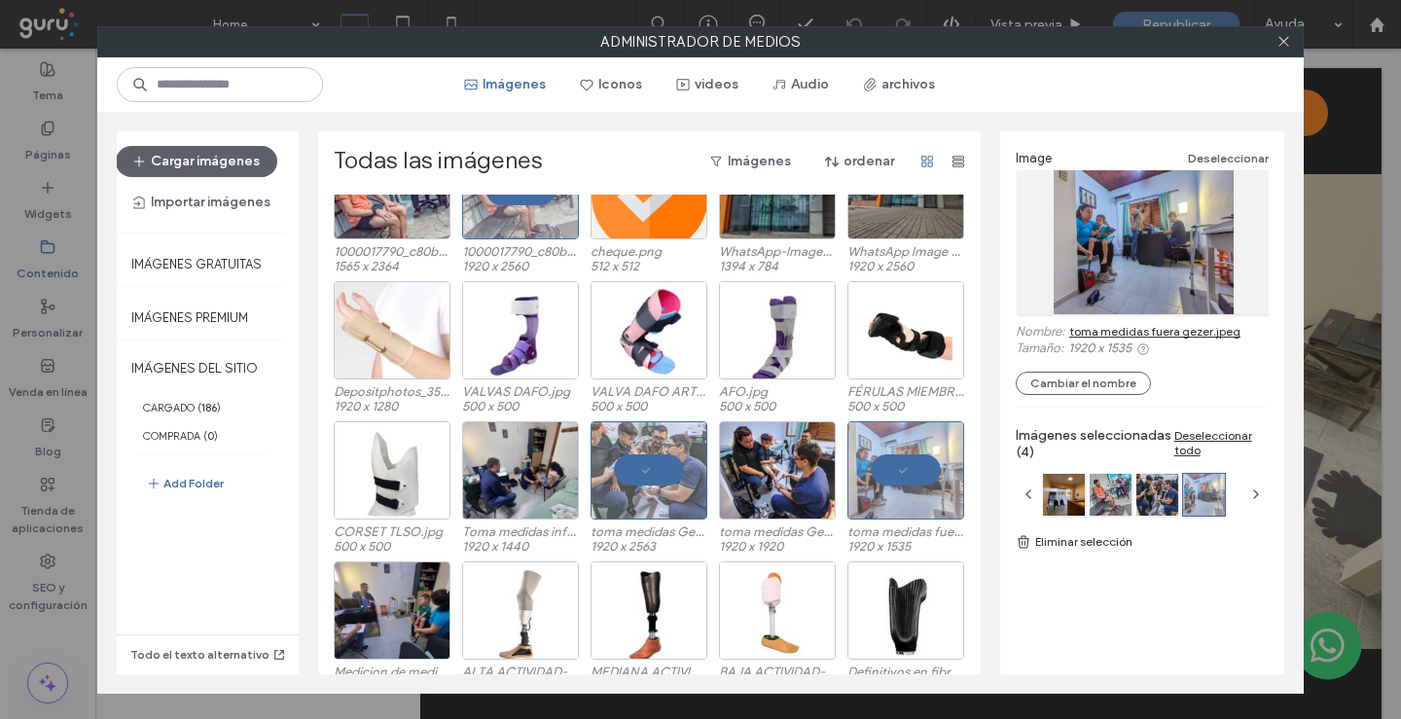
drag, startPoint x: 1141, startPoint y: 334, endPoint x: 971, endPoint y: 17, distance: 360.0
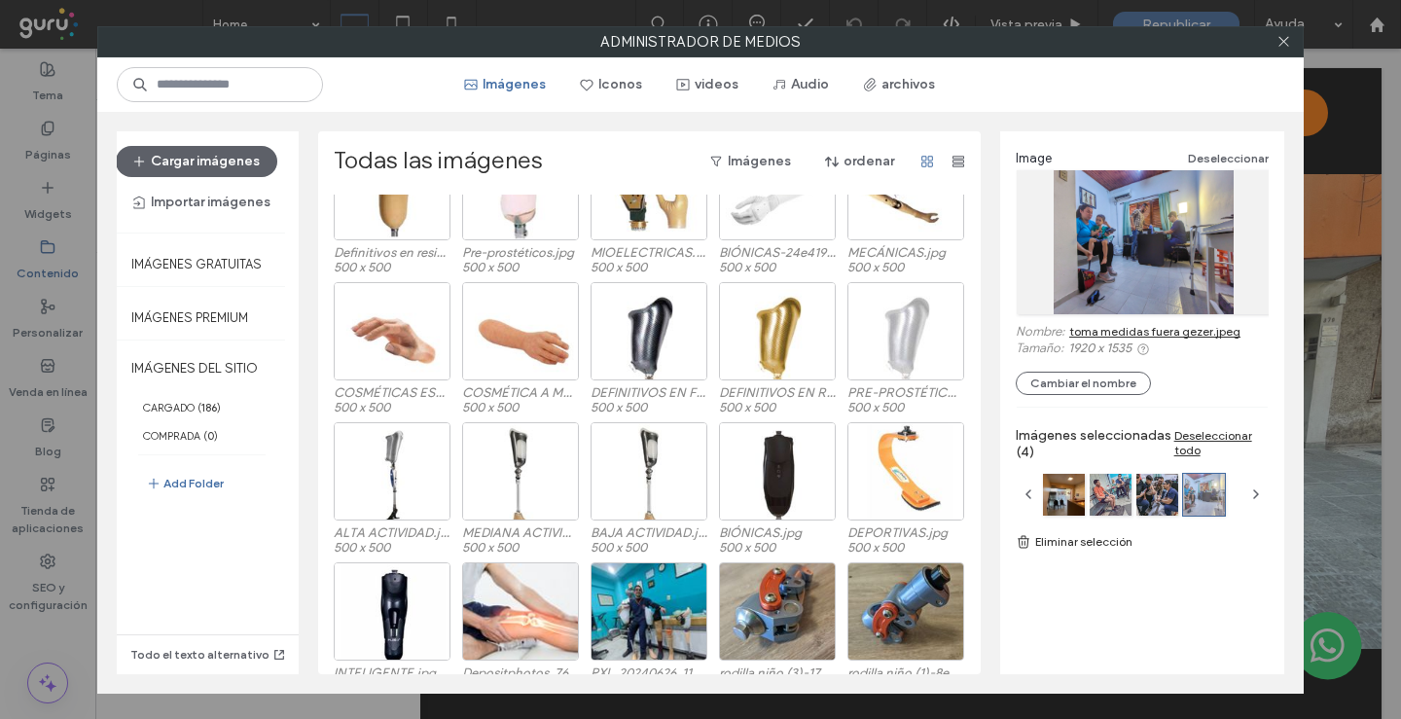
scroll to position [2610, 0]
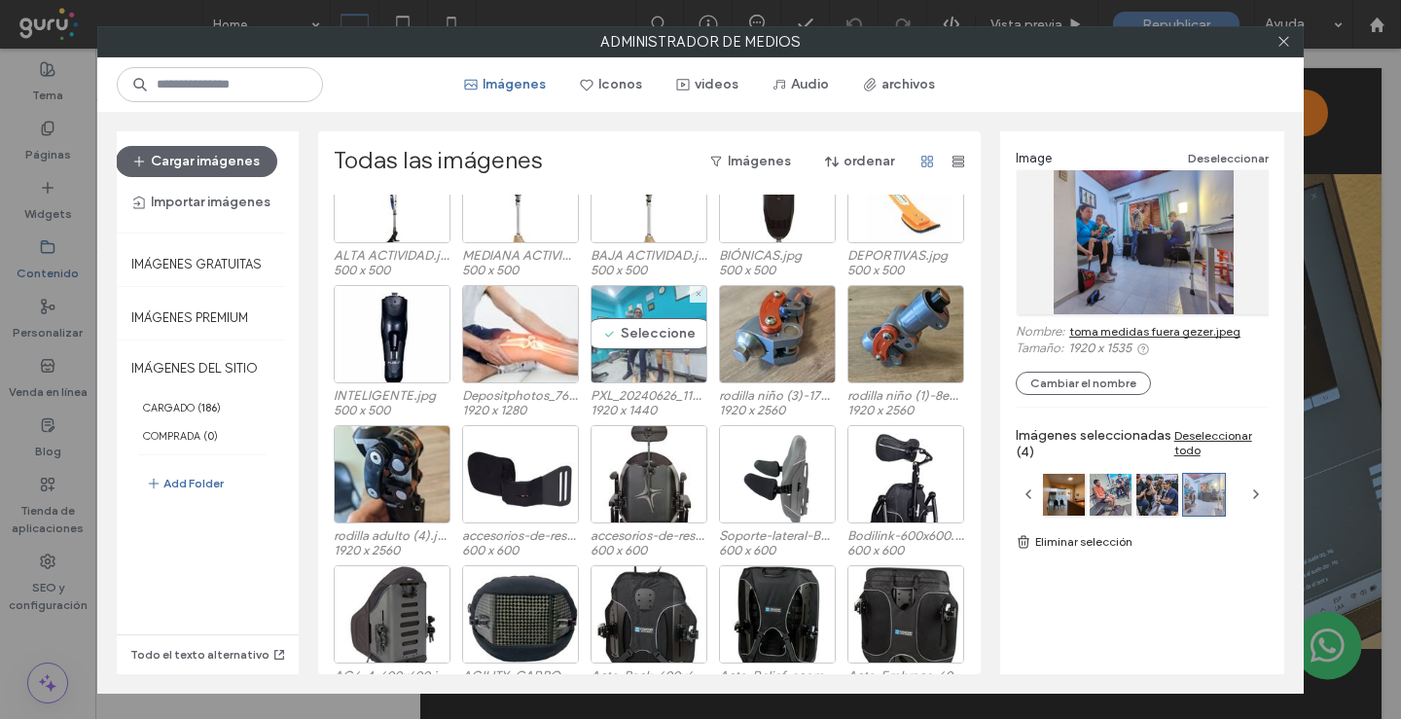
click at [656, 358] on div "Seleccione" at bounding box center [649, 334] width 117 height 98
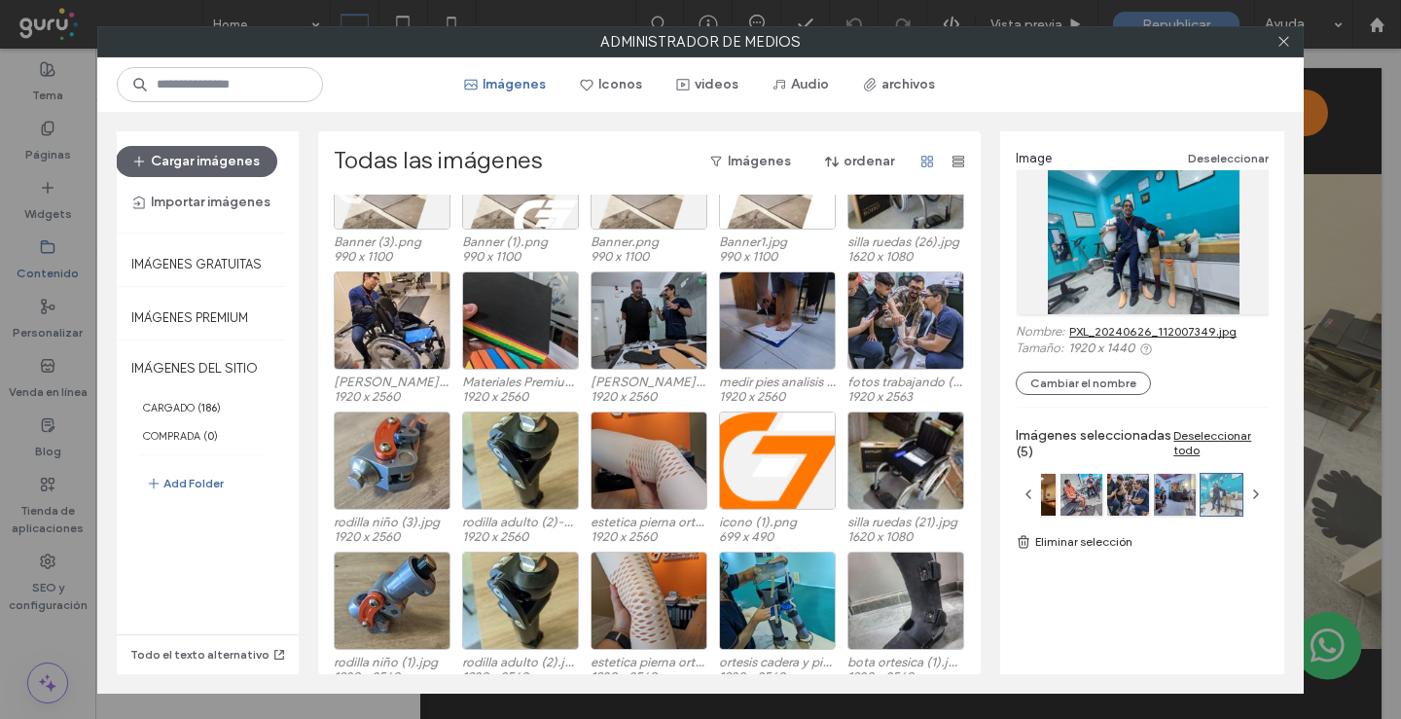
scroll to position [4474, 0]
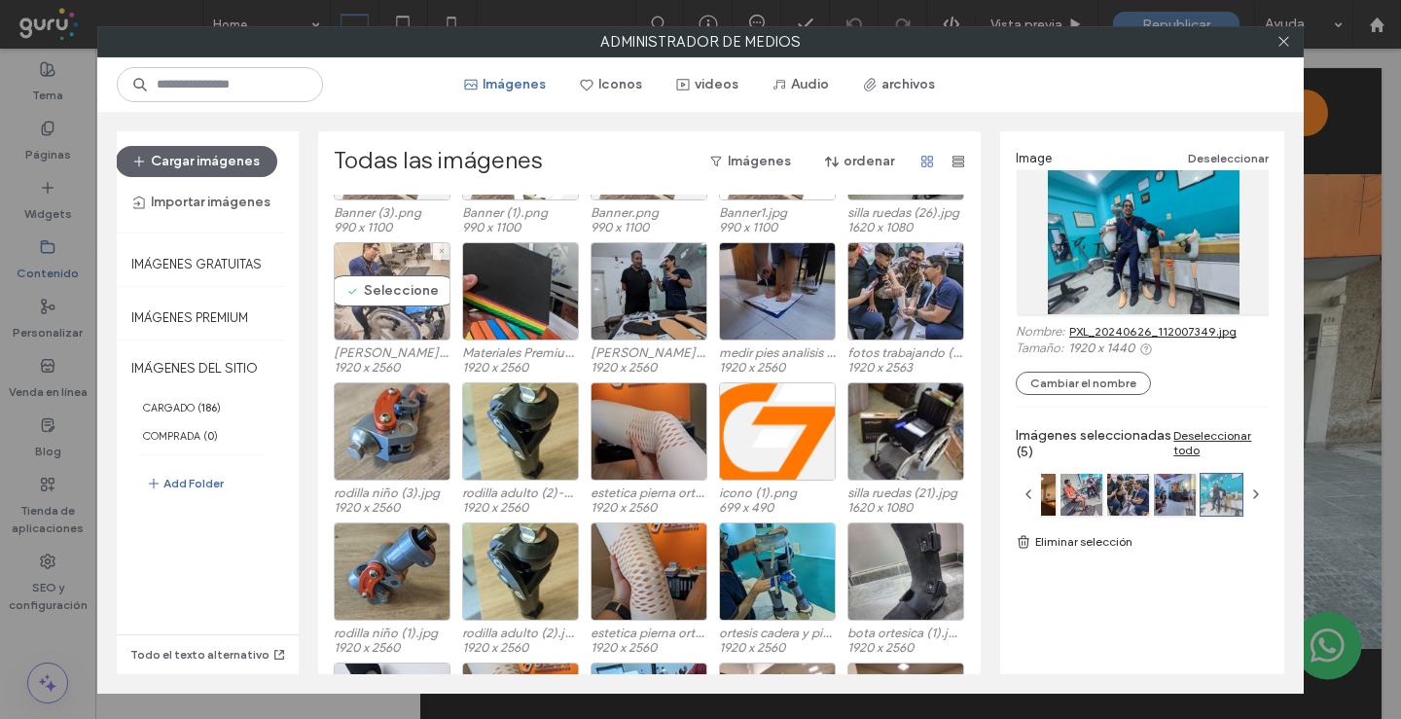
click at [369, 312] on div "Seleccione" at bounding box center [392, 291] width 117 height 98
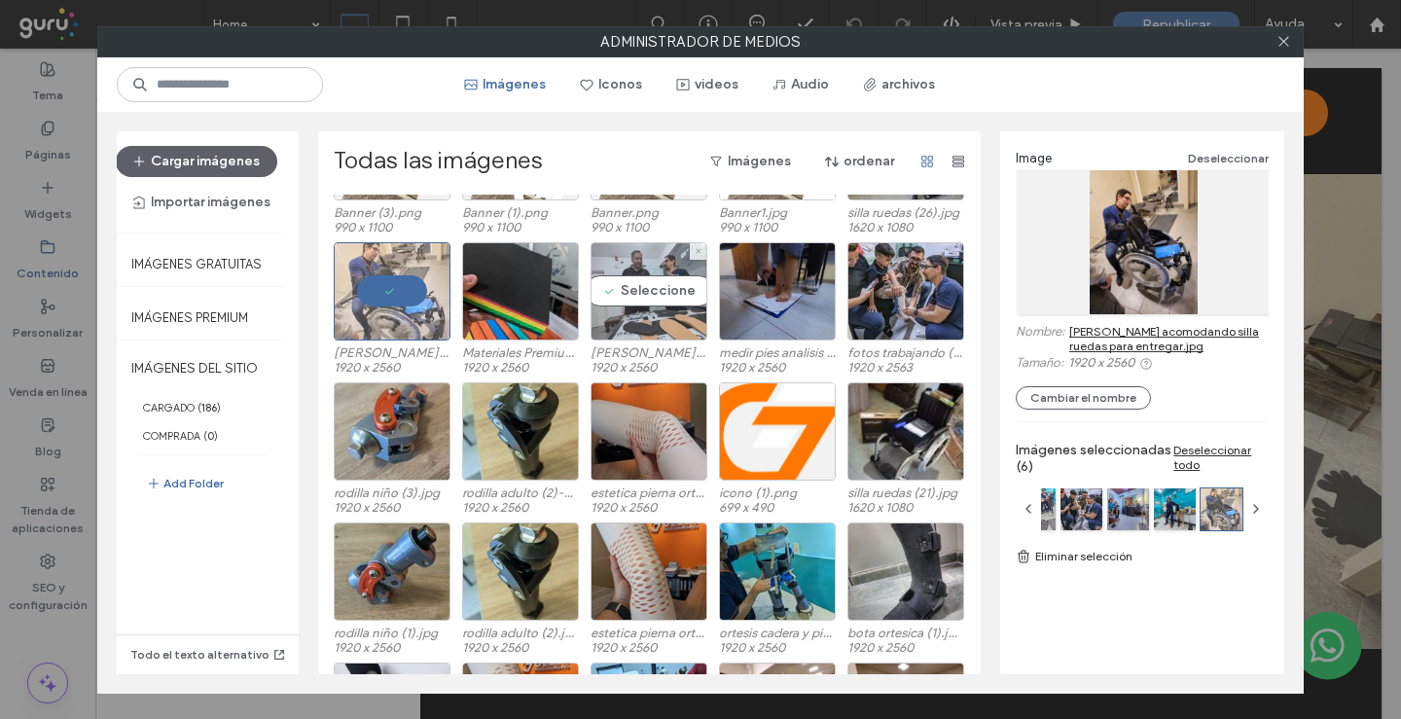
click at [650, 291] on div "Seleccione" at bounding box center [649, 291] width 117 height 98
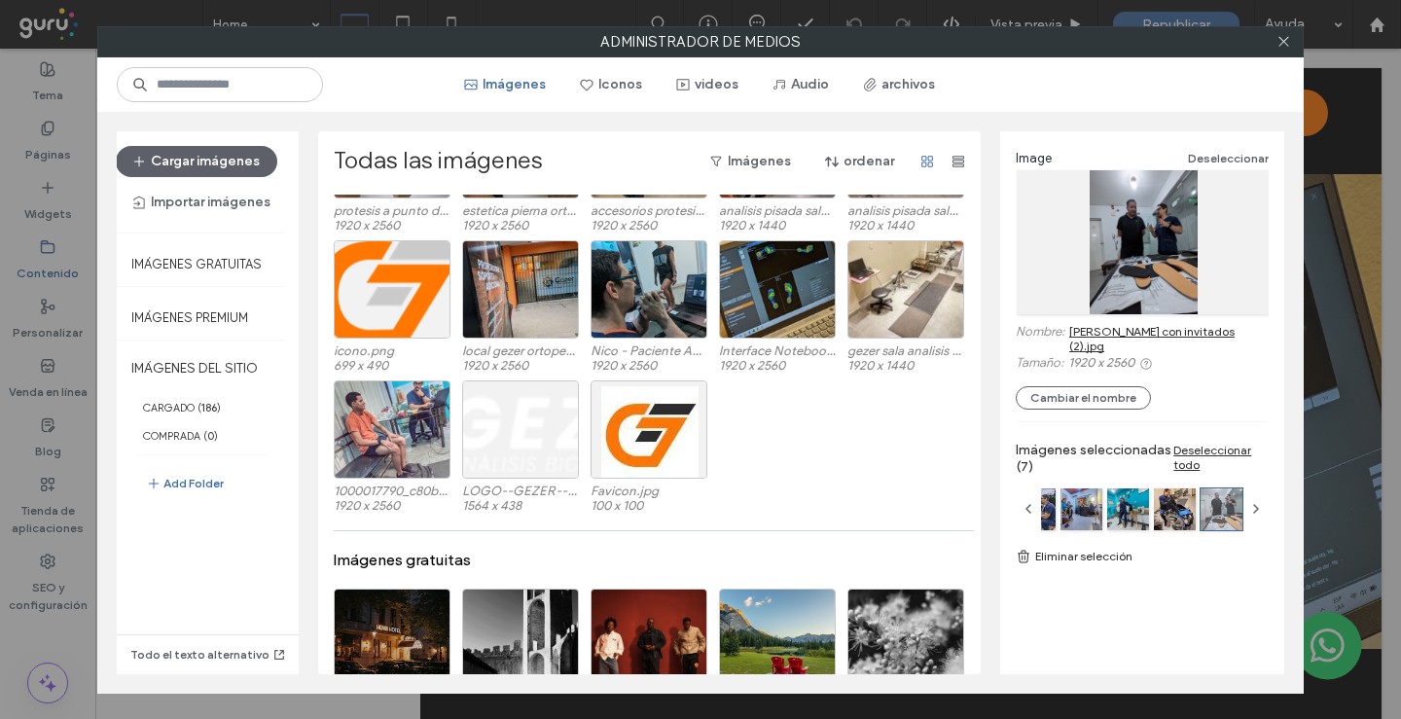
scroll to position [4961, 0]
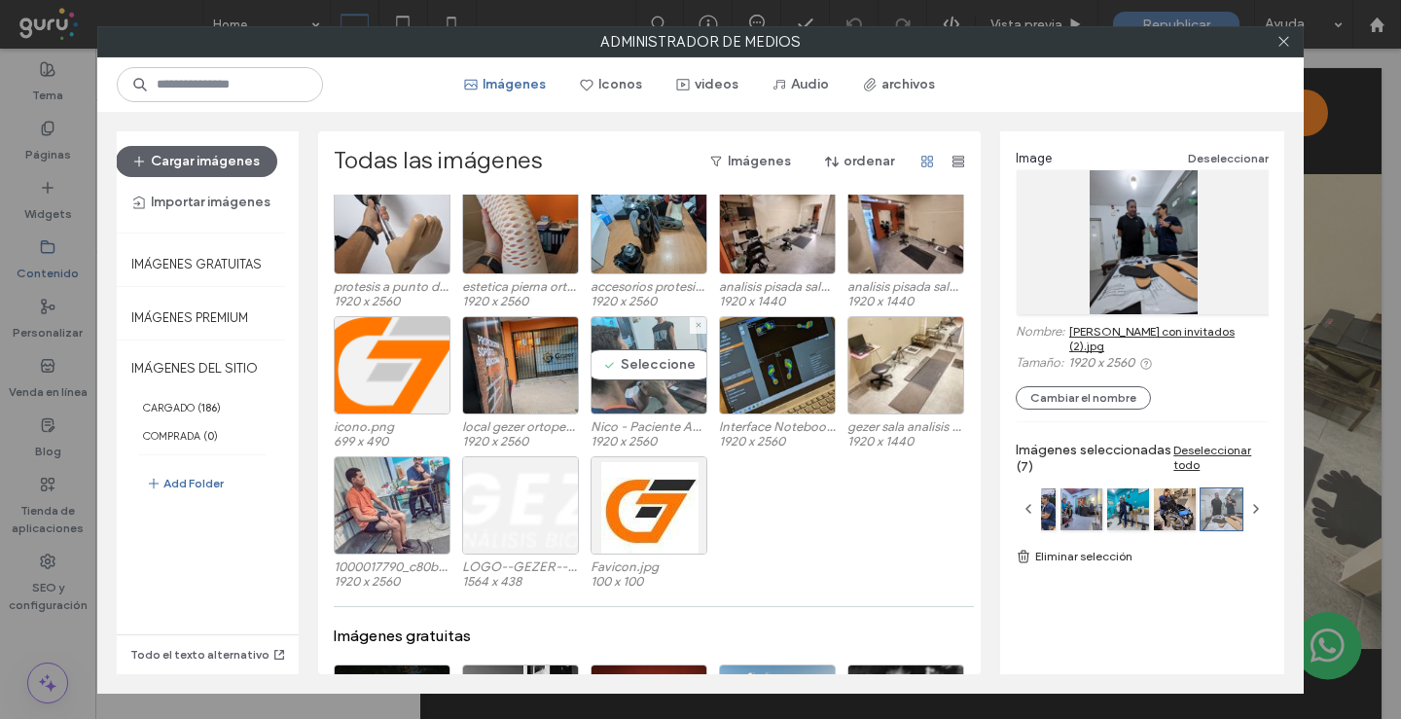
click at [639, 373] on div "Seleccione" at bounding box center [649, 365] width 117 height 98
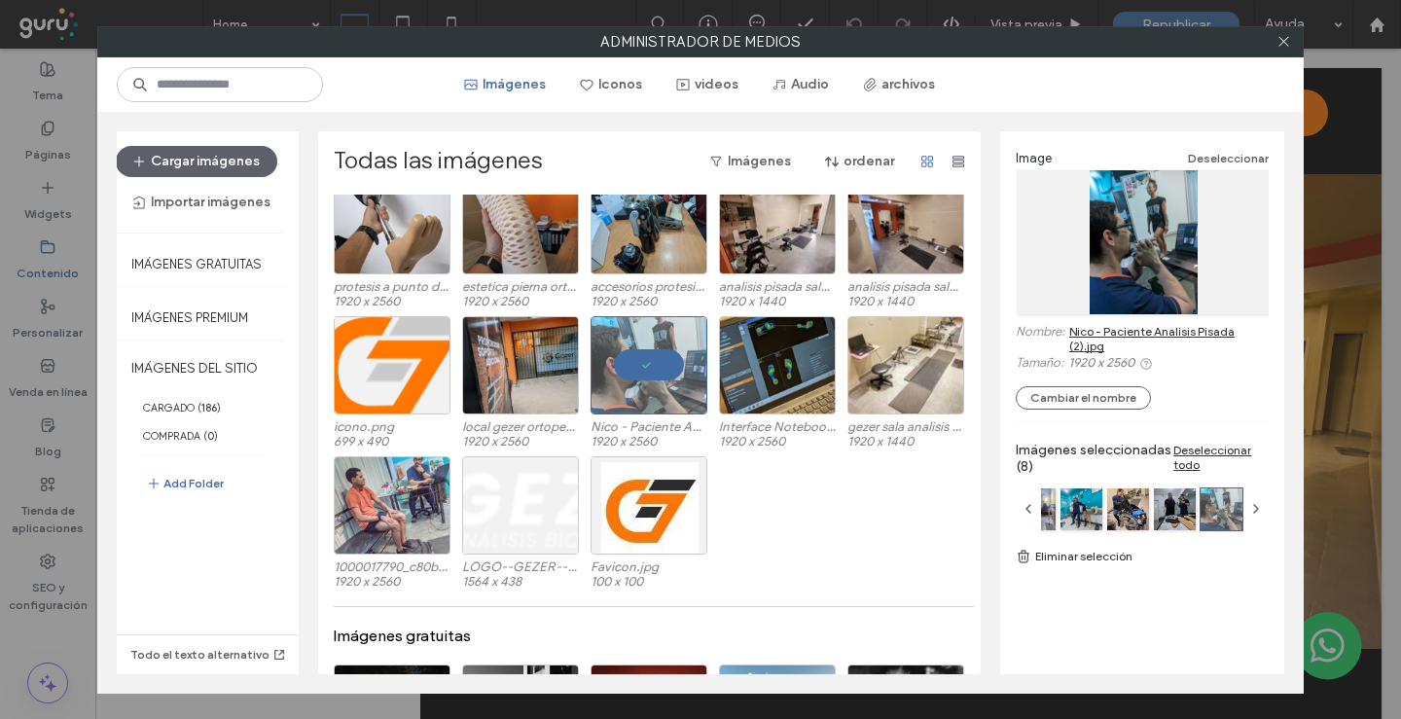
drag, startPoint x: 1169, startPoint y: 326, endPoint x: 1056, endPoint y: 53, distance: 296.1
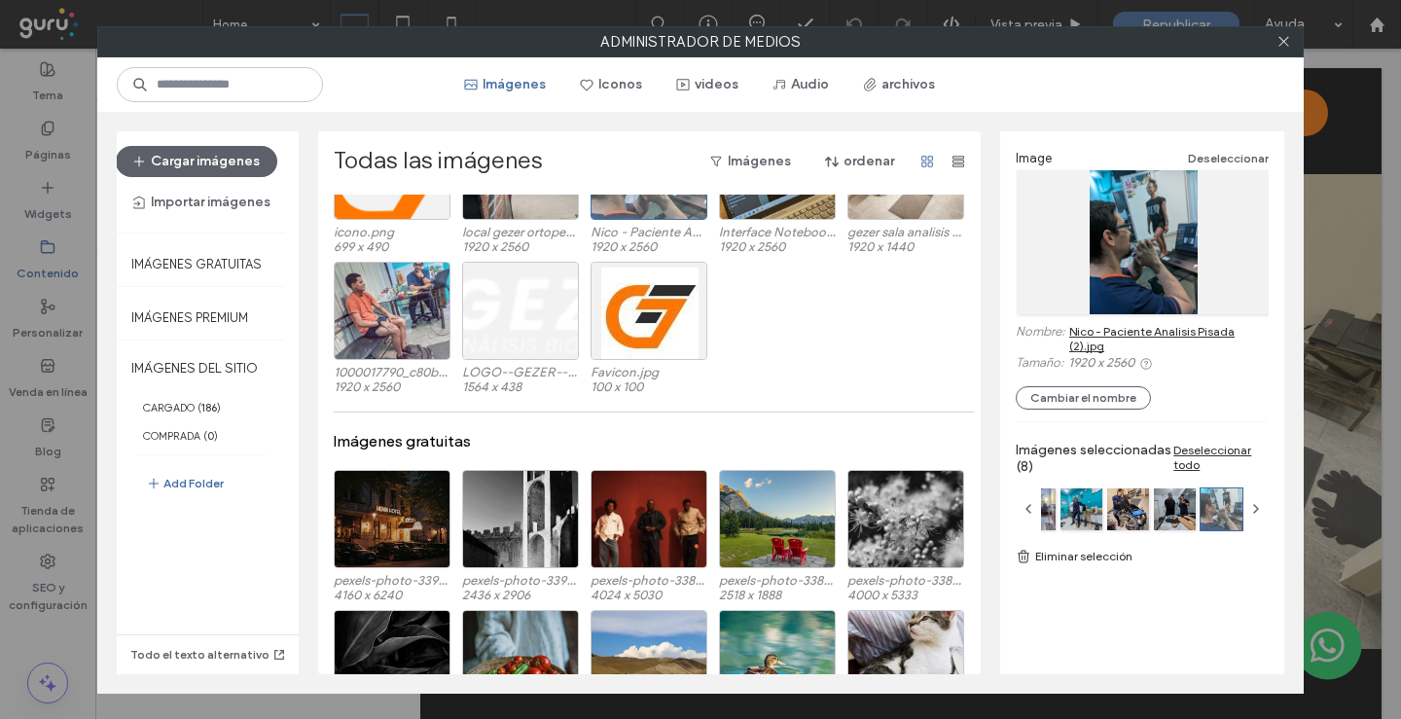
scroll to position [5058, 0]
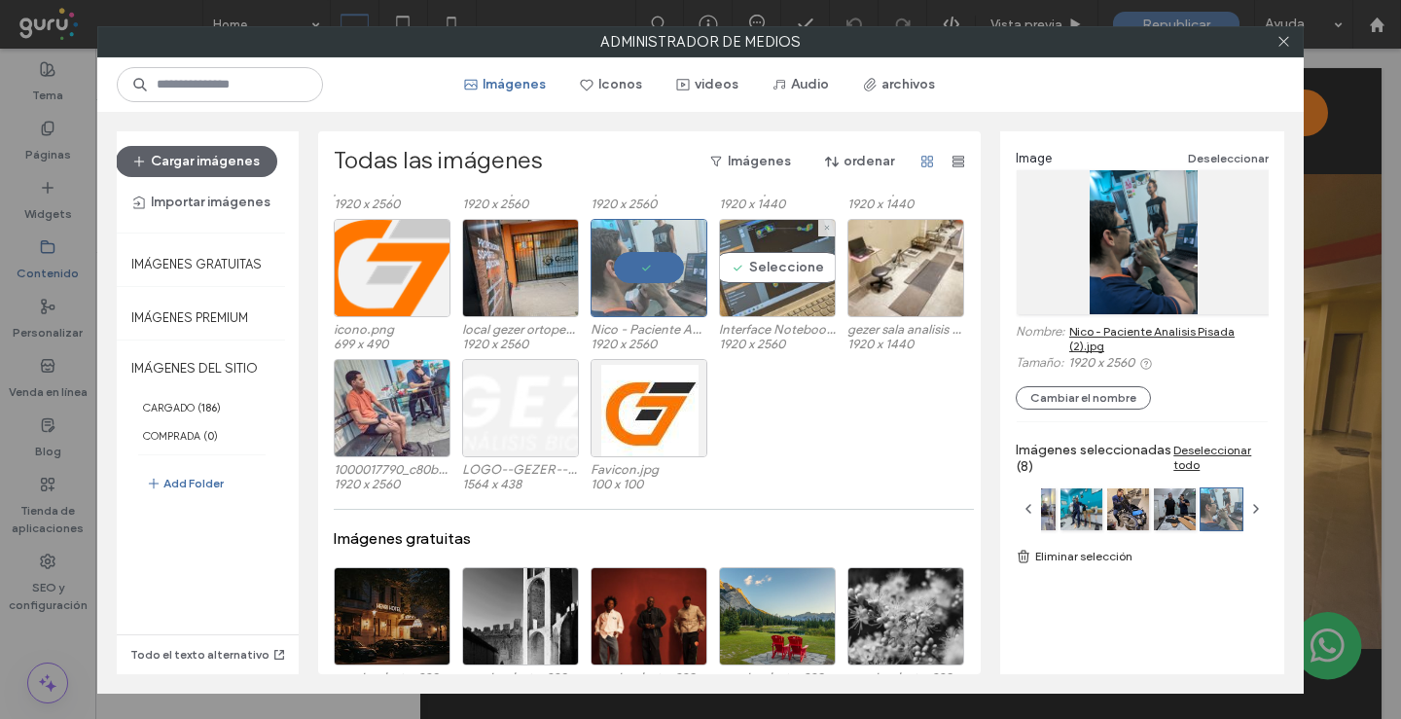
click at [788, 295] on div "Seleccione" at bounding box center [777, 268] width 117 height 98
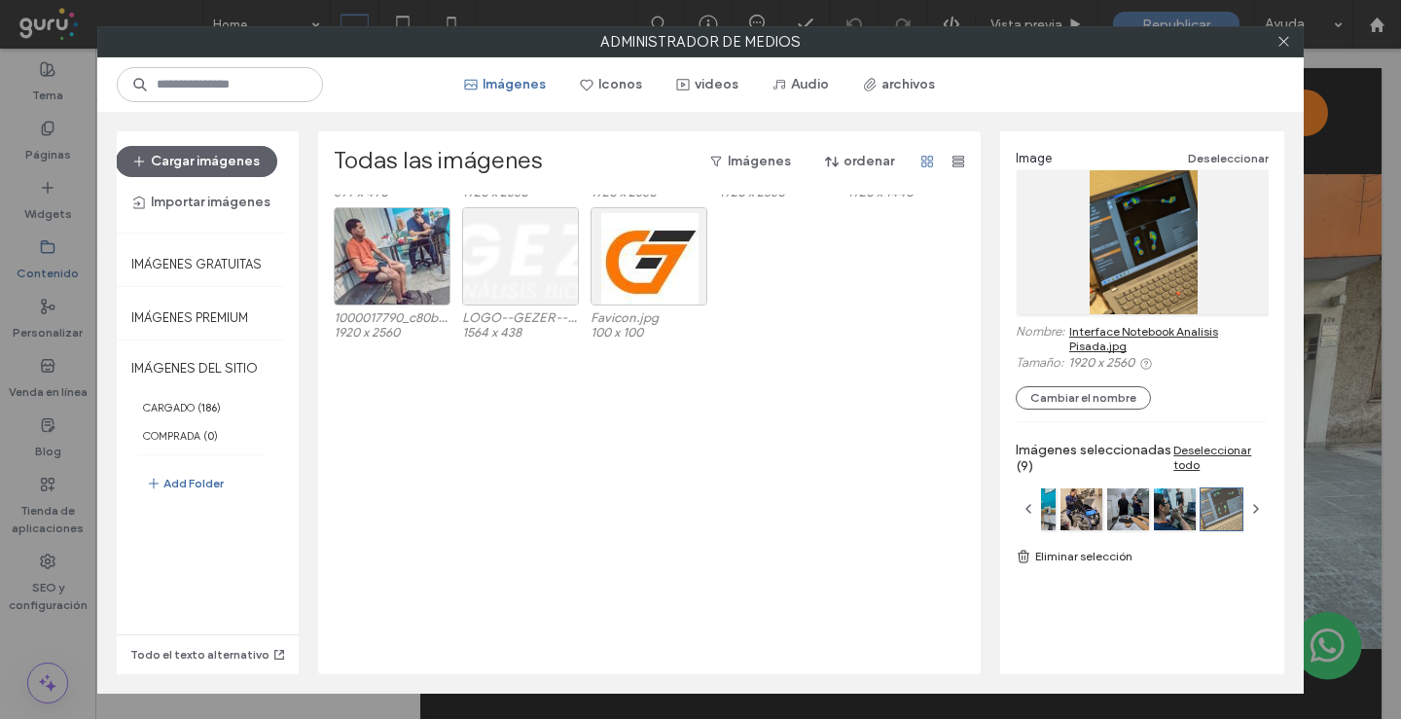
scroll to position [4572, 0]
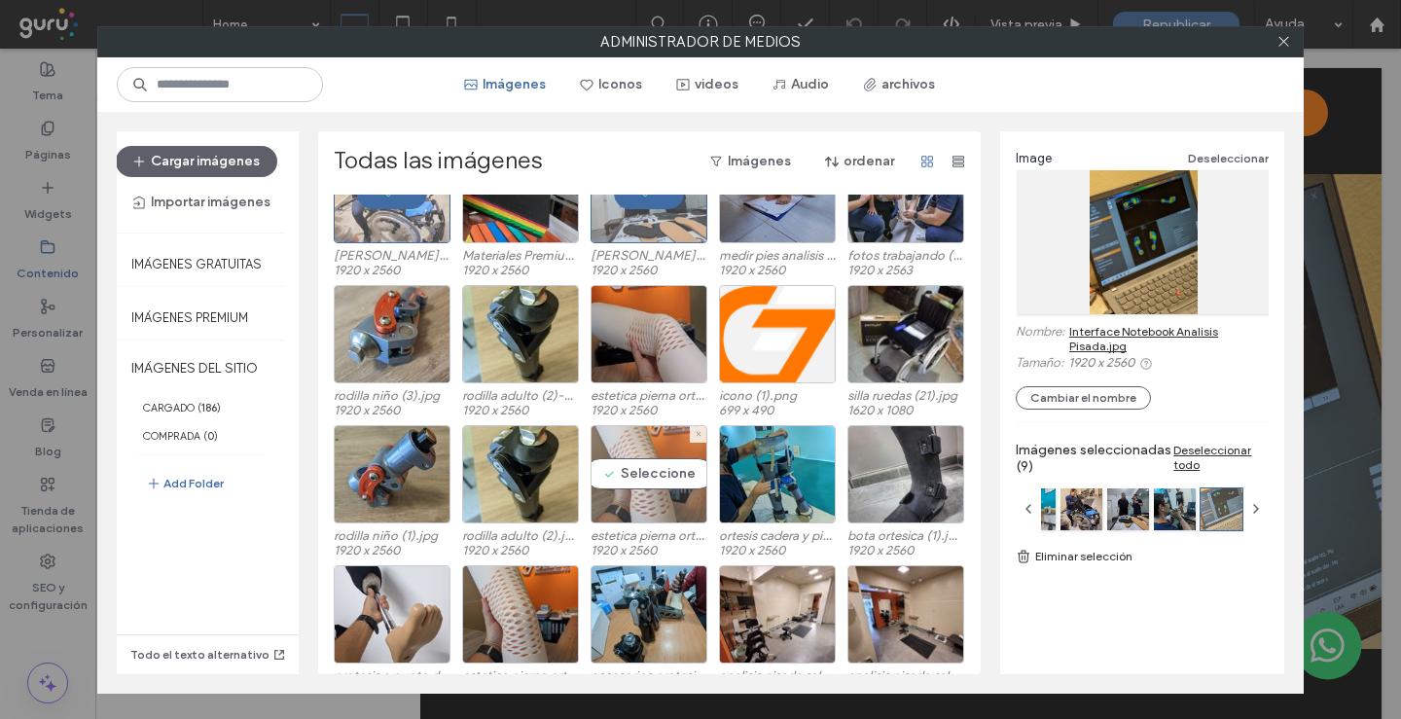
click at [636, 487] on div "Seleccione" at bounding box center [649, 474] width 117 height 98
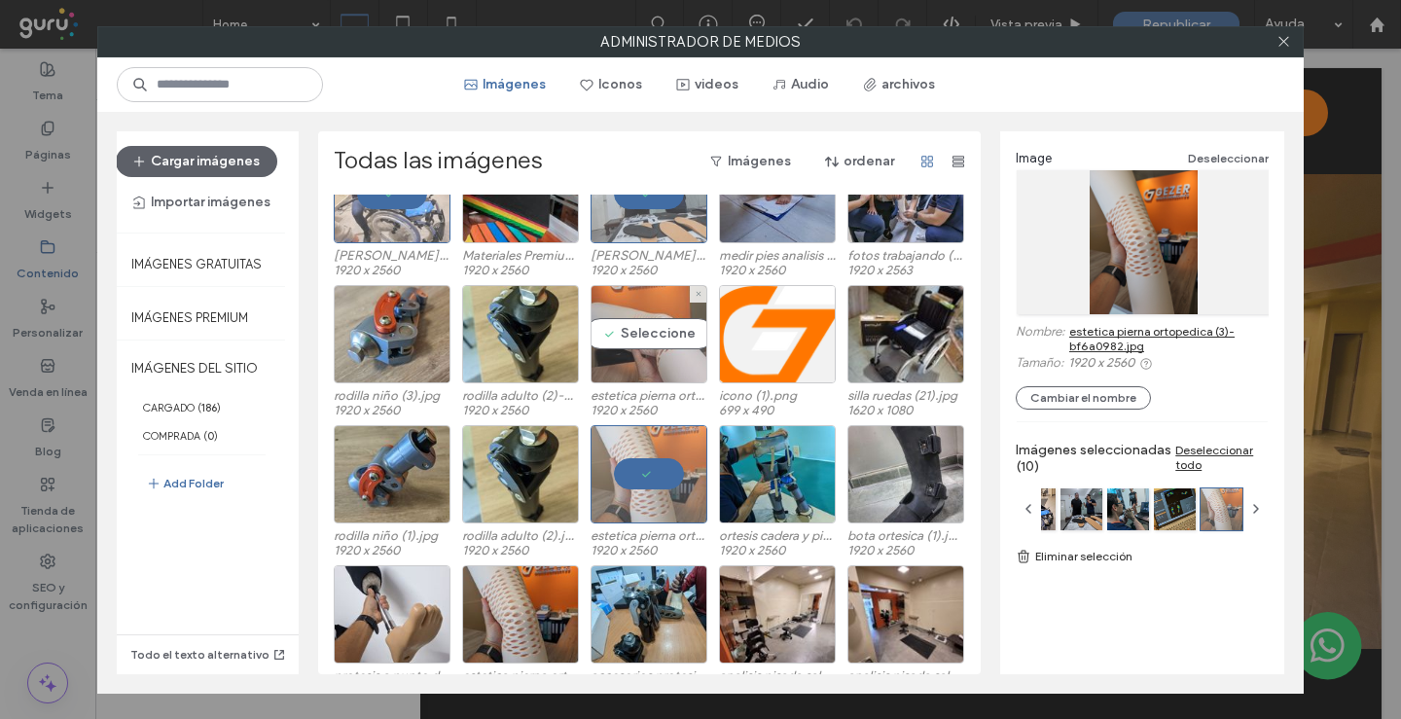
click at [620, 345] on div "Seleccione" at bounding box center [649, 334] width 117 height 98
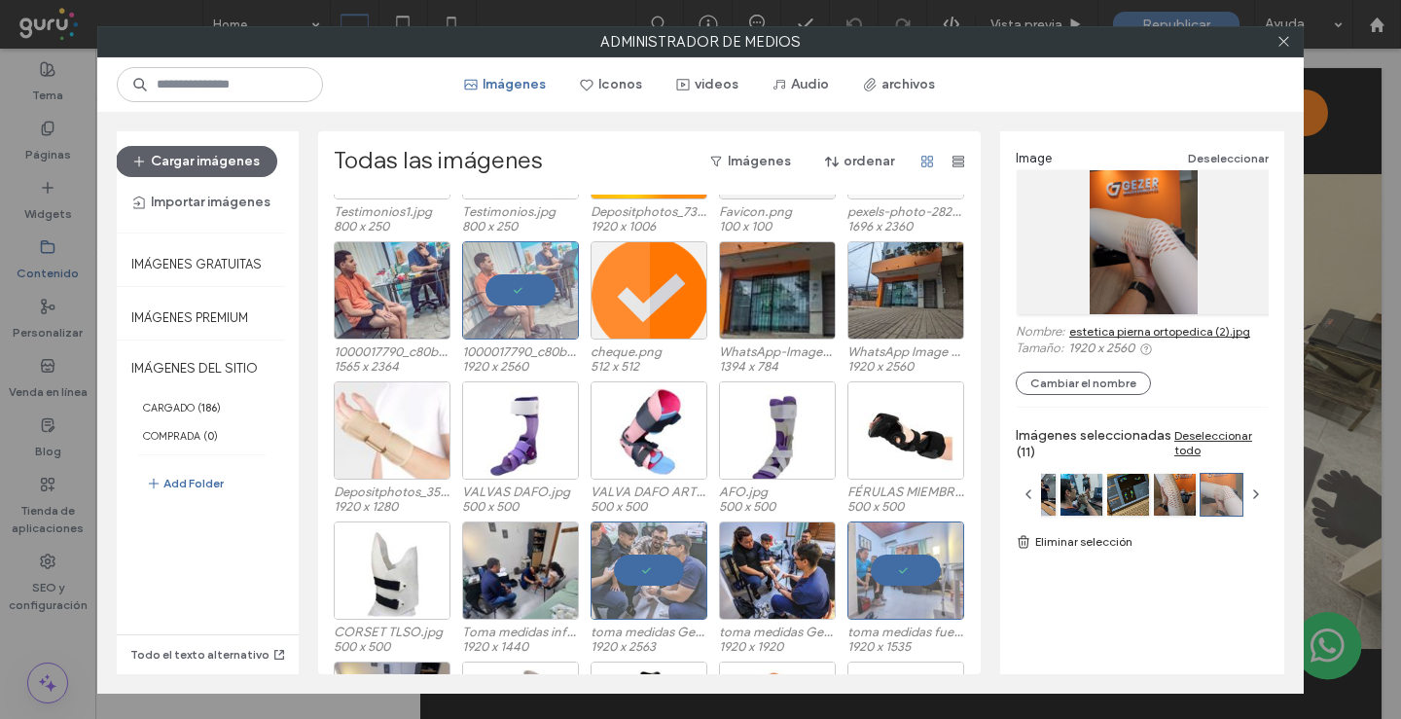
scroll to position [1848, 0]
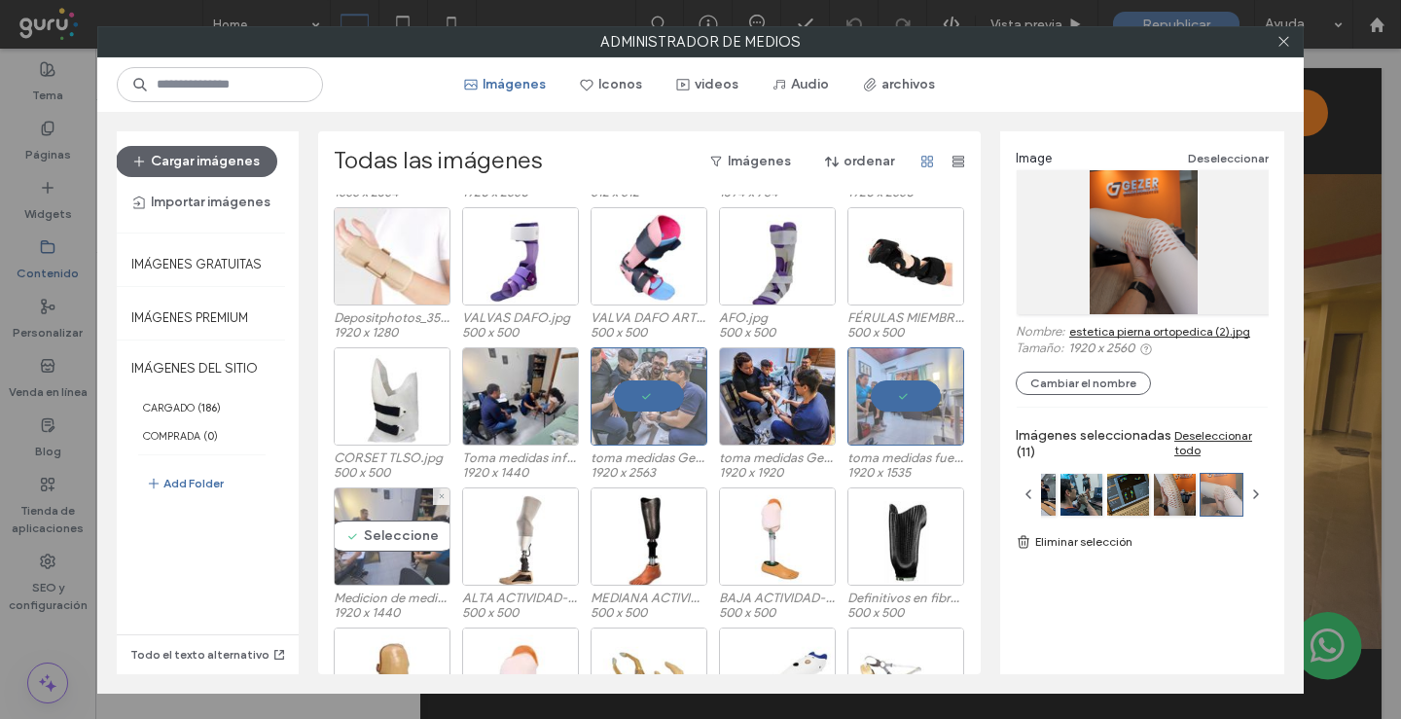
click at [412, 546] on div "Seleccione" at bounding box center [392, 536] width 117 height 98
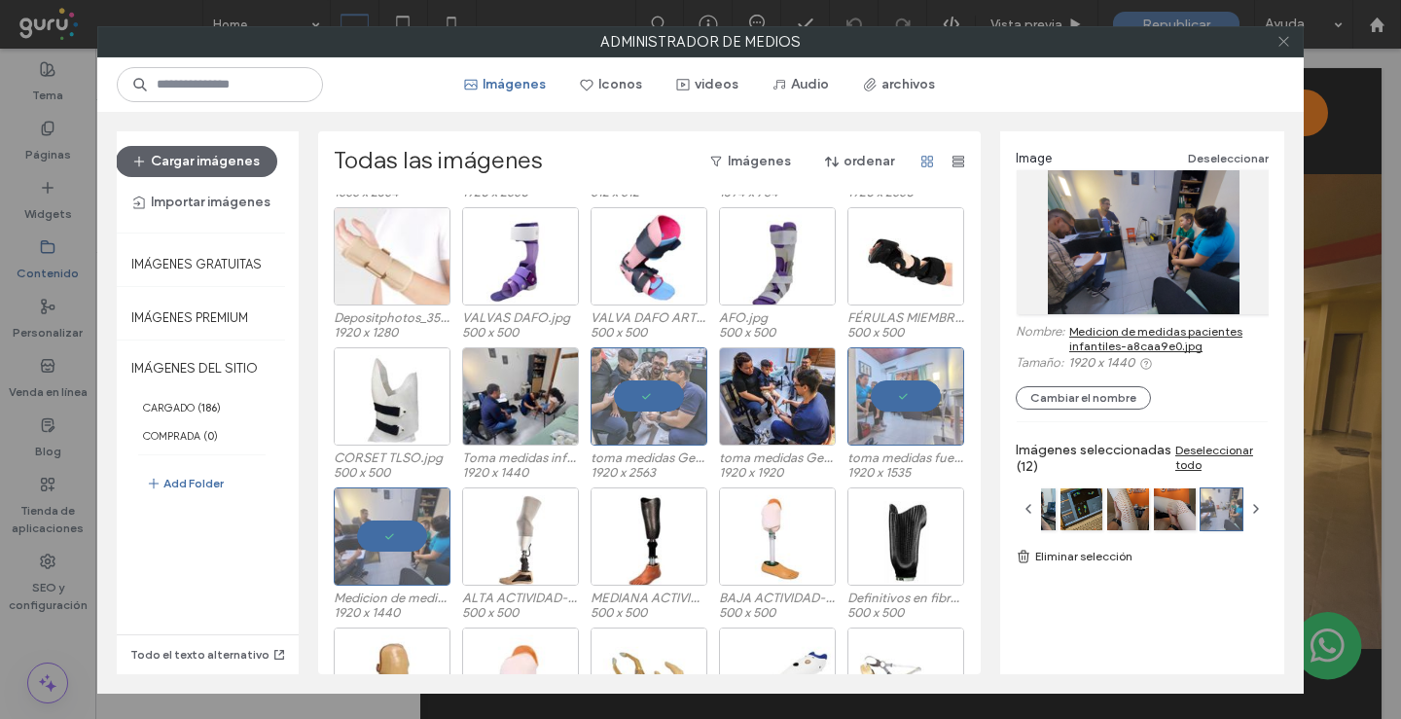
click at [1279, 38] on use at bounding box center [1283, 42] width 10 height 10
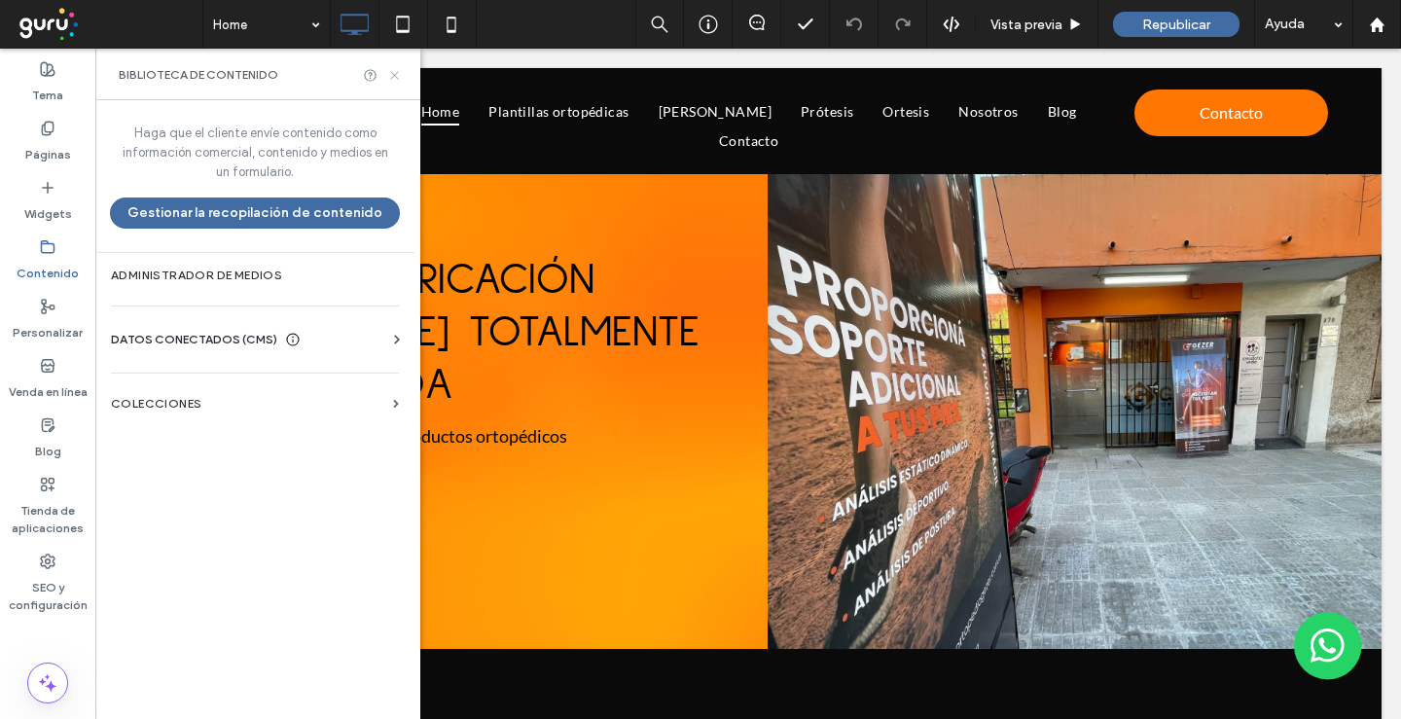
click at [389, 73] on icon at bounding box center [394, 75] width 15 height 15
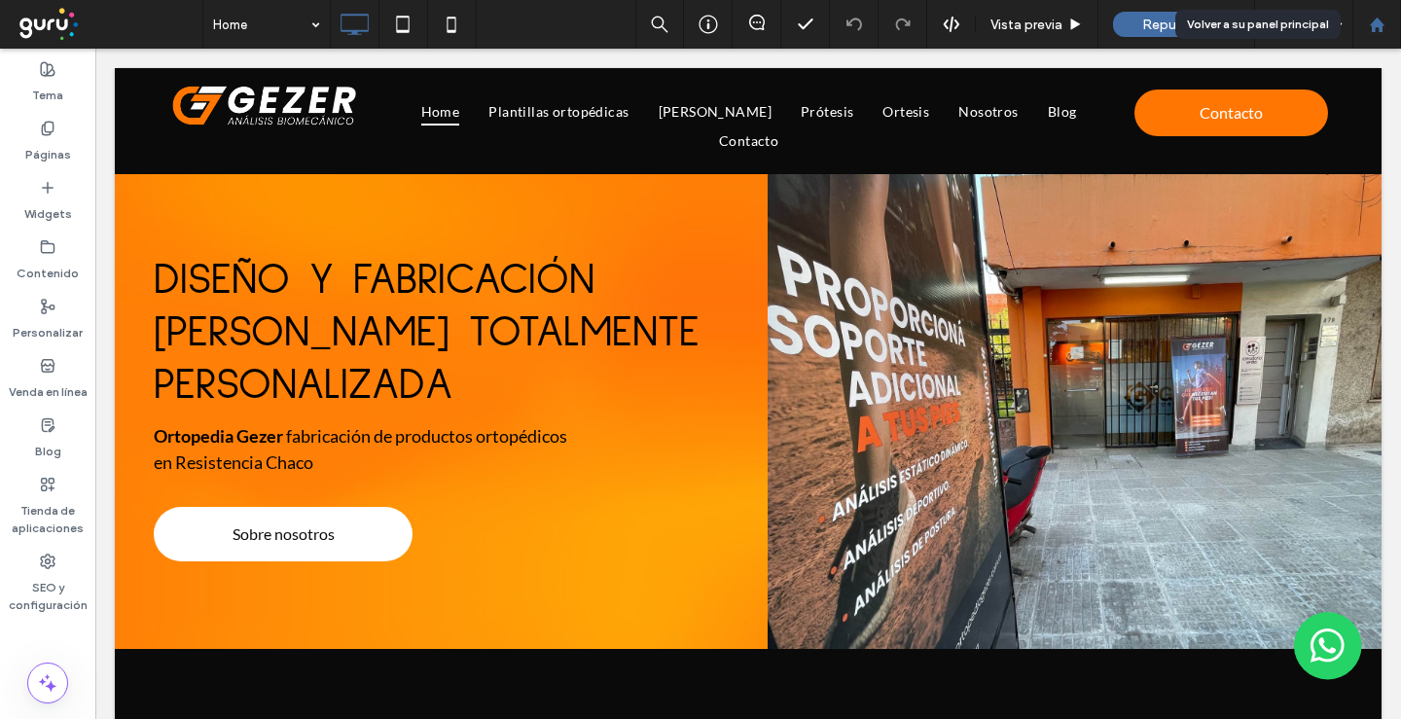
click at [1382, 24] on use at bounding box center [1376, 24] width 15 height 15
